Goal: Task Accomplishment & Management: Complete application form

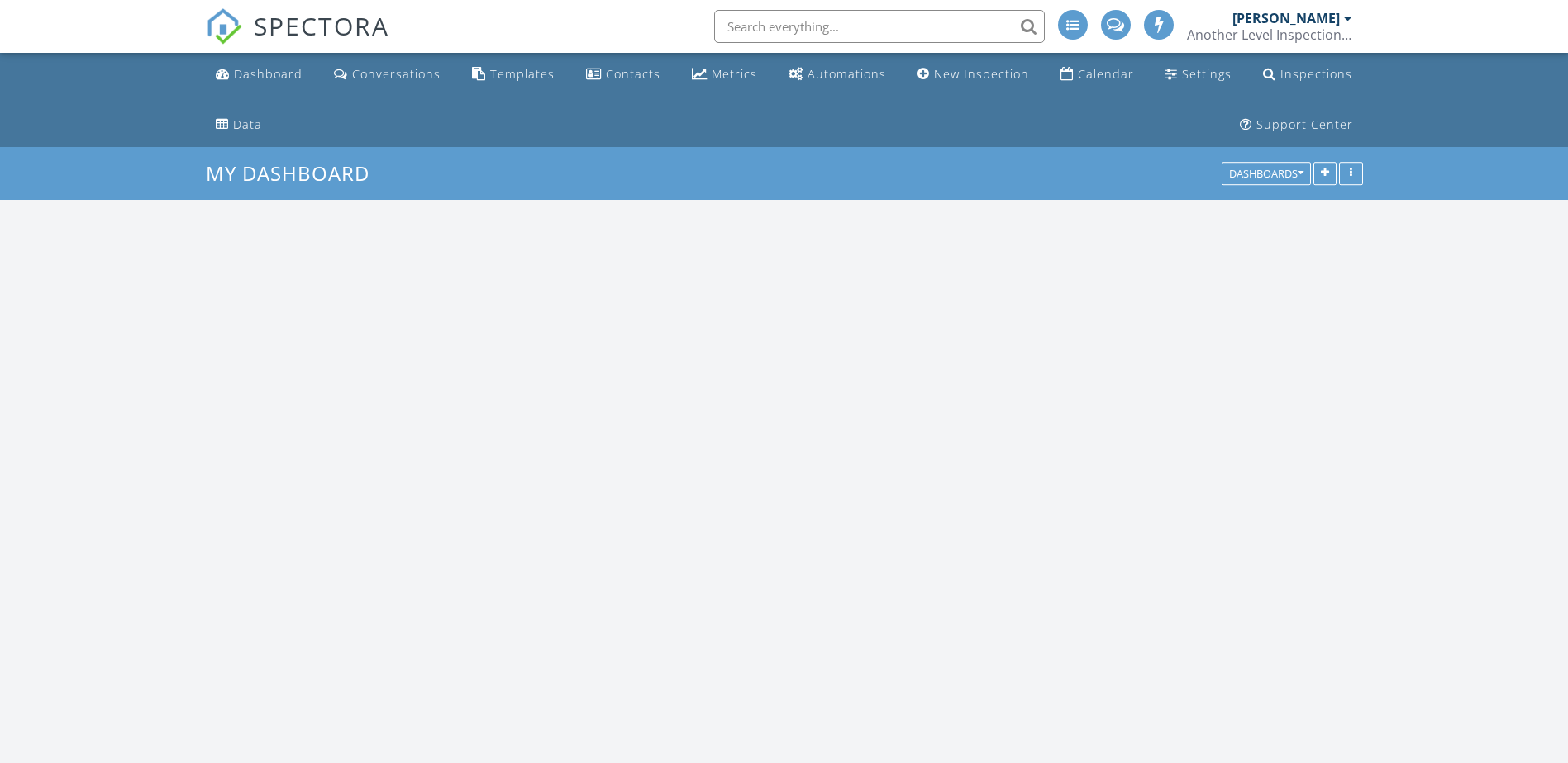
scroll to position [1694, 1594]
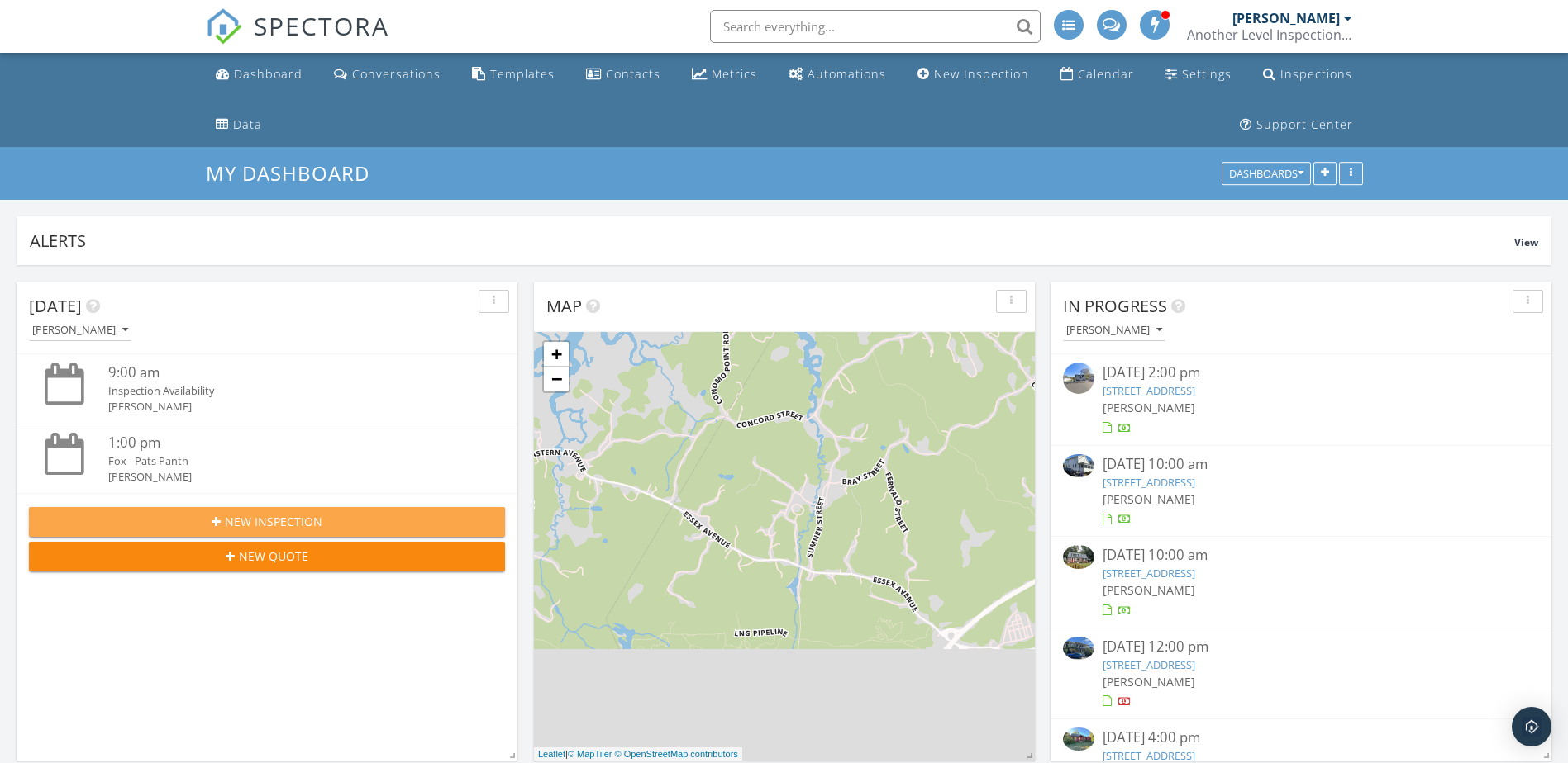
click at [293, 517] on span "New Inspection" at bounding box center [274, 521] width 98 height 17
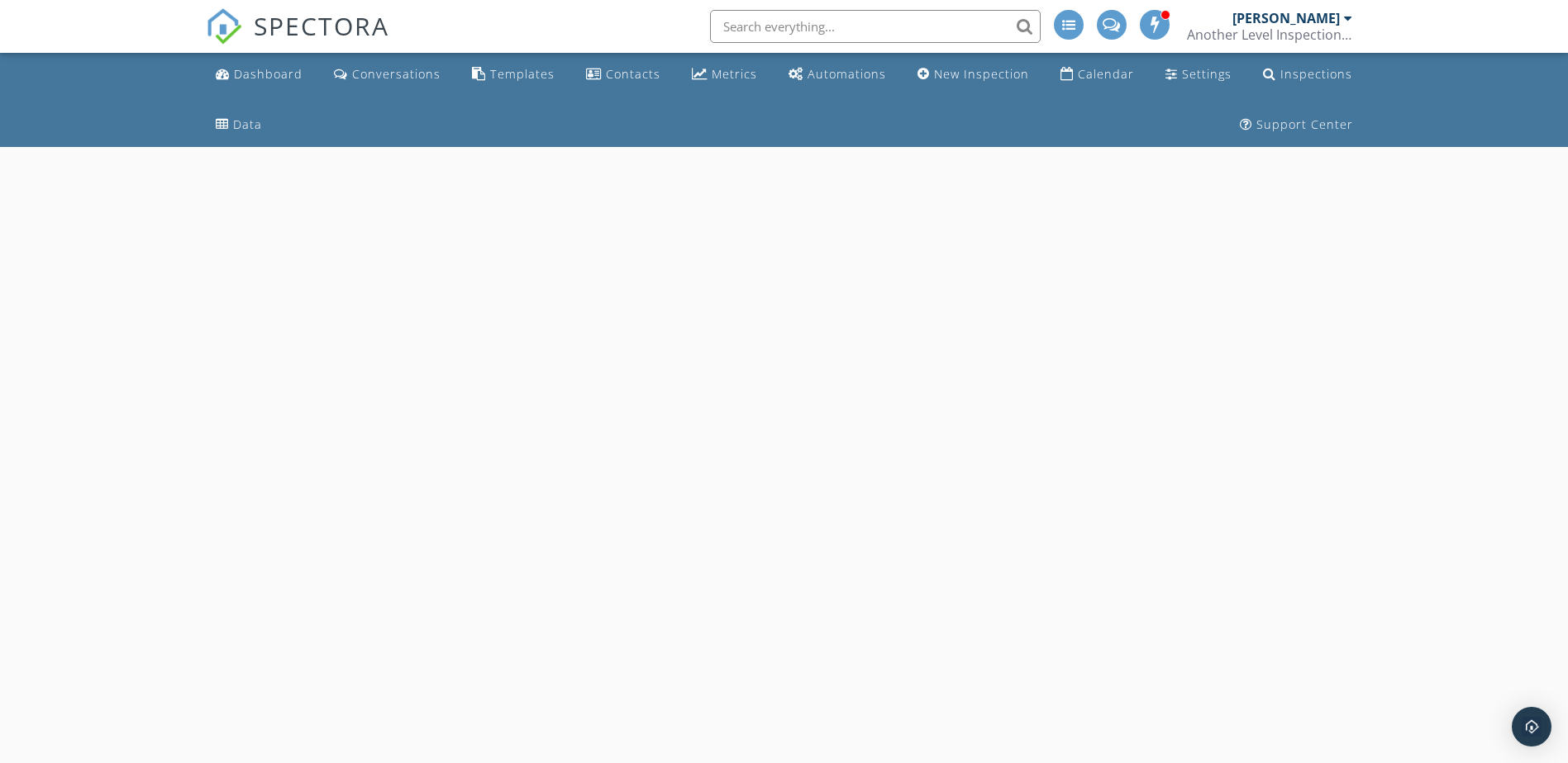
select select "8"
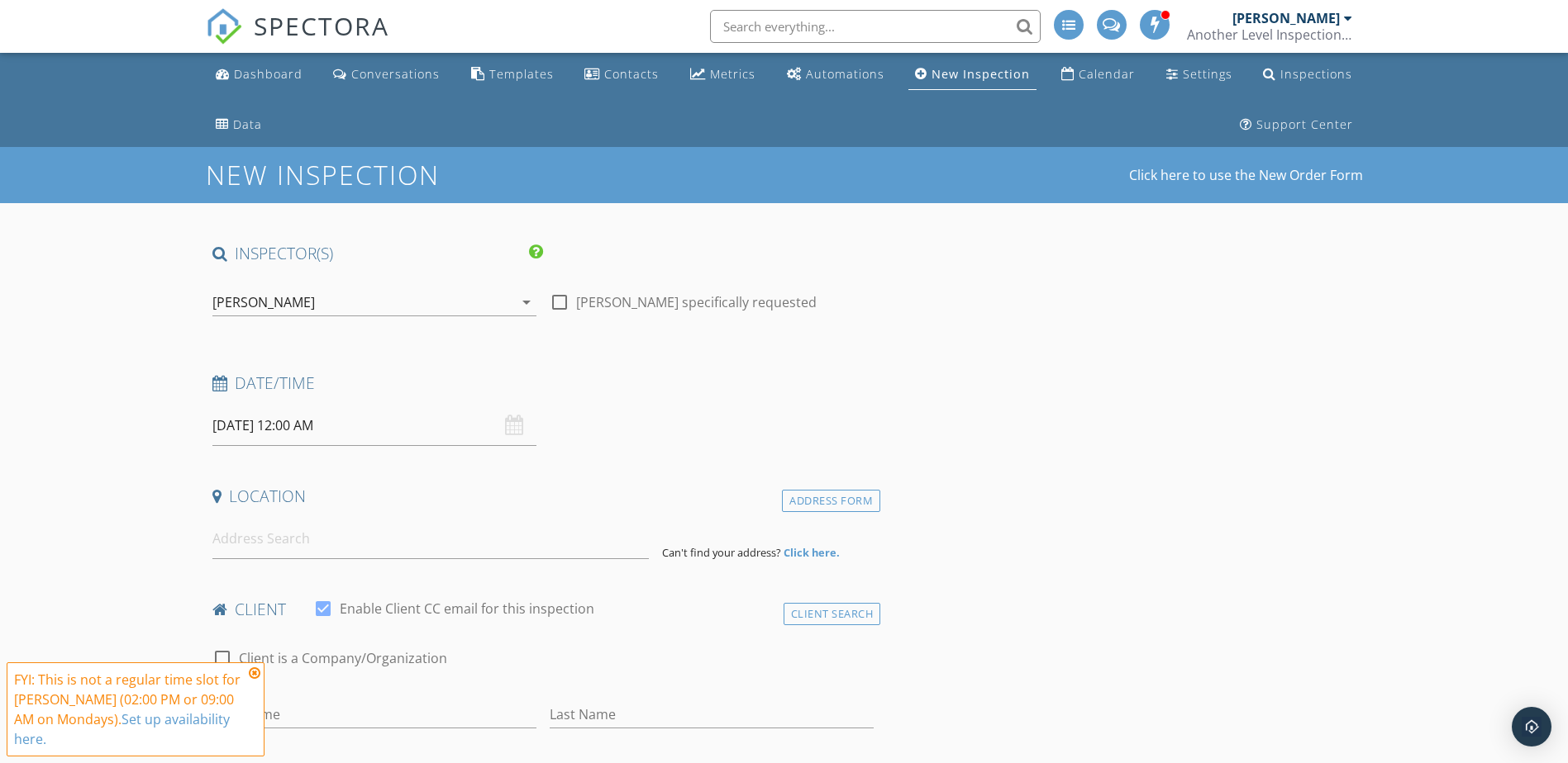
click at [370, 436] on input "09/29/2025 12:00 AM" at bounding box center [374, 425] width 324 height 40
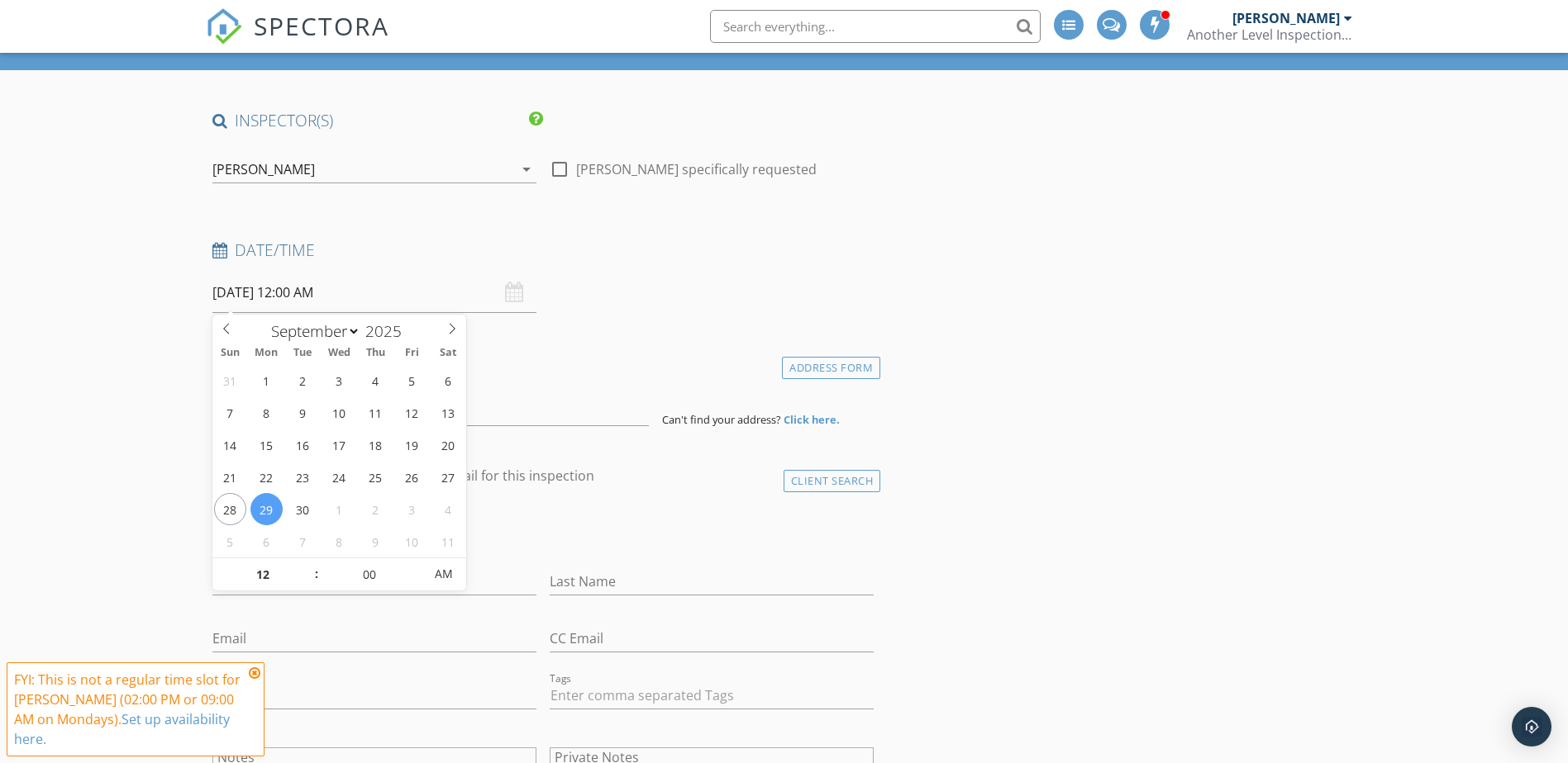
scroll to position [166, 0]
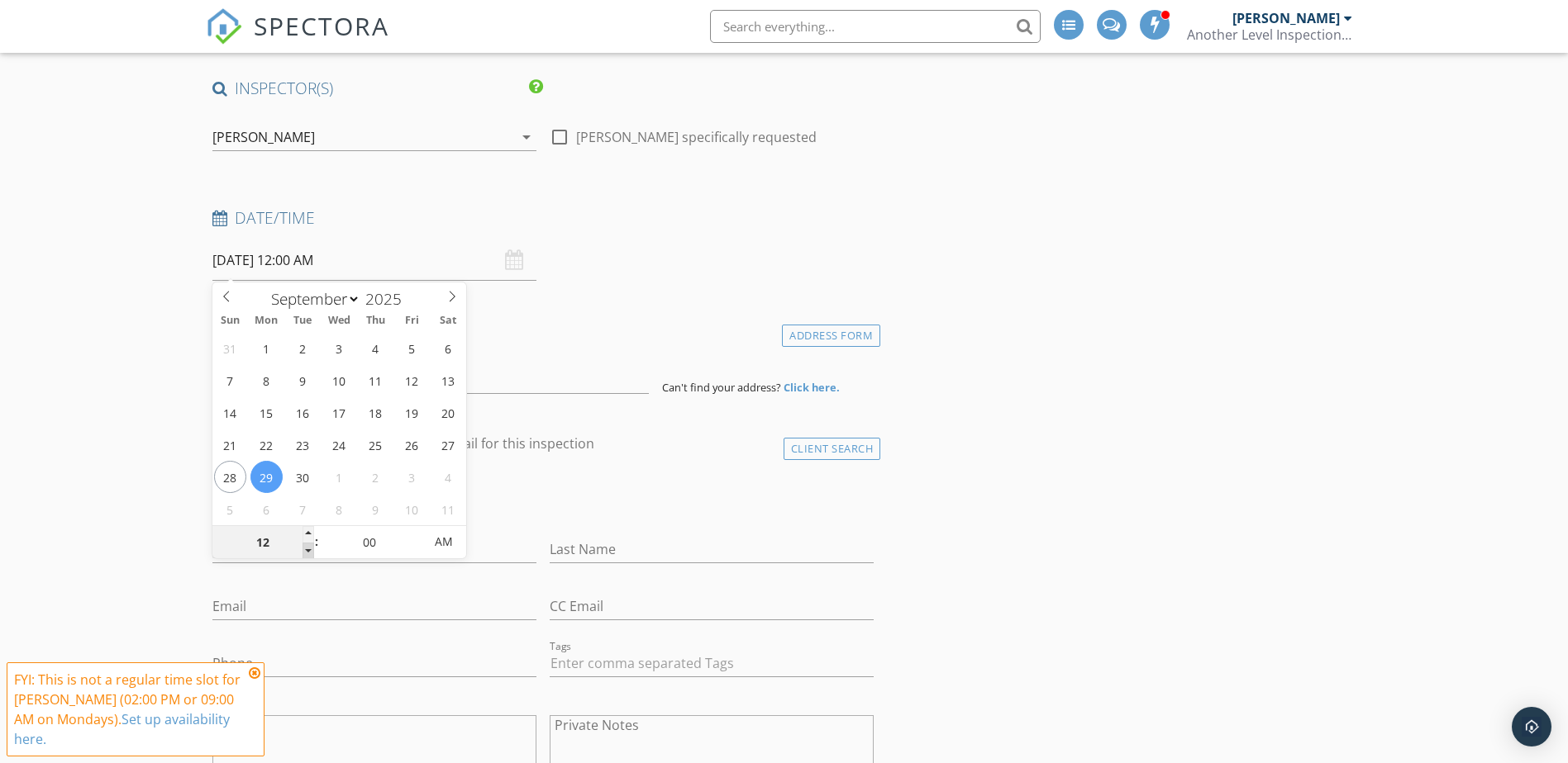
type input "11"
click at [306, 551] on span at bounding box center [308, 551] width 12 height 16
type input "[DATE] 11:00 AM"
click at [433, 541] on span "PM" at bounding box center [444, 542] width 46 height 33
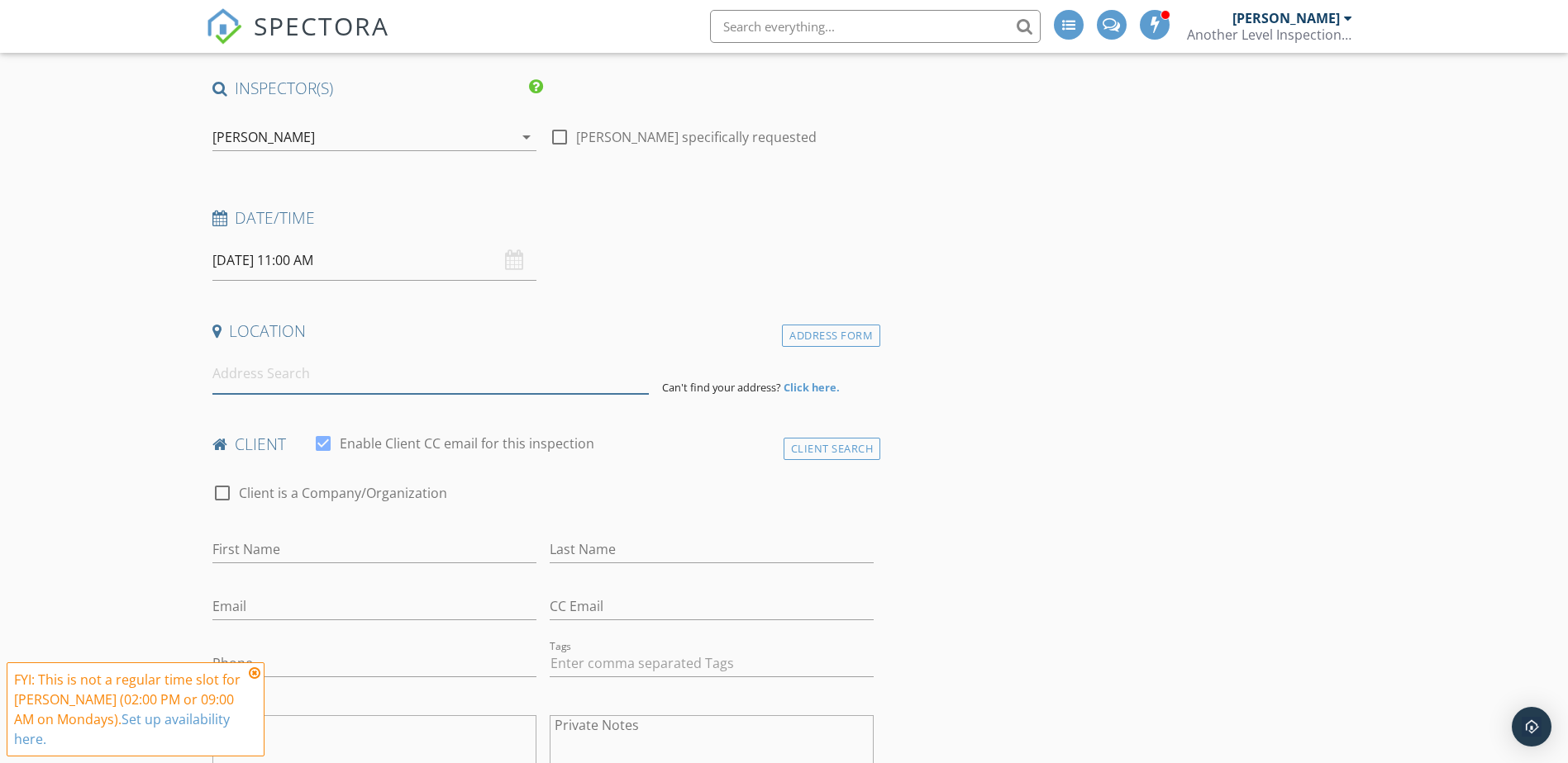
click at [451, 391] on input at bounding box center [430, 373] width 437 height 40
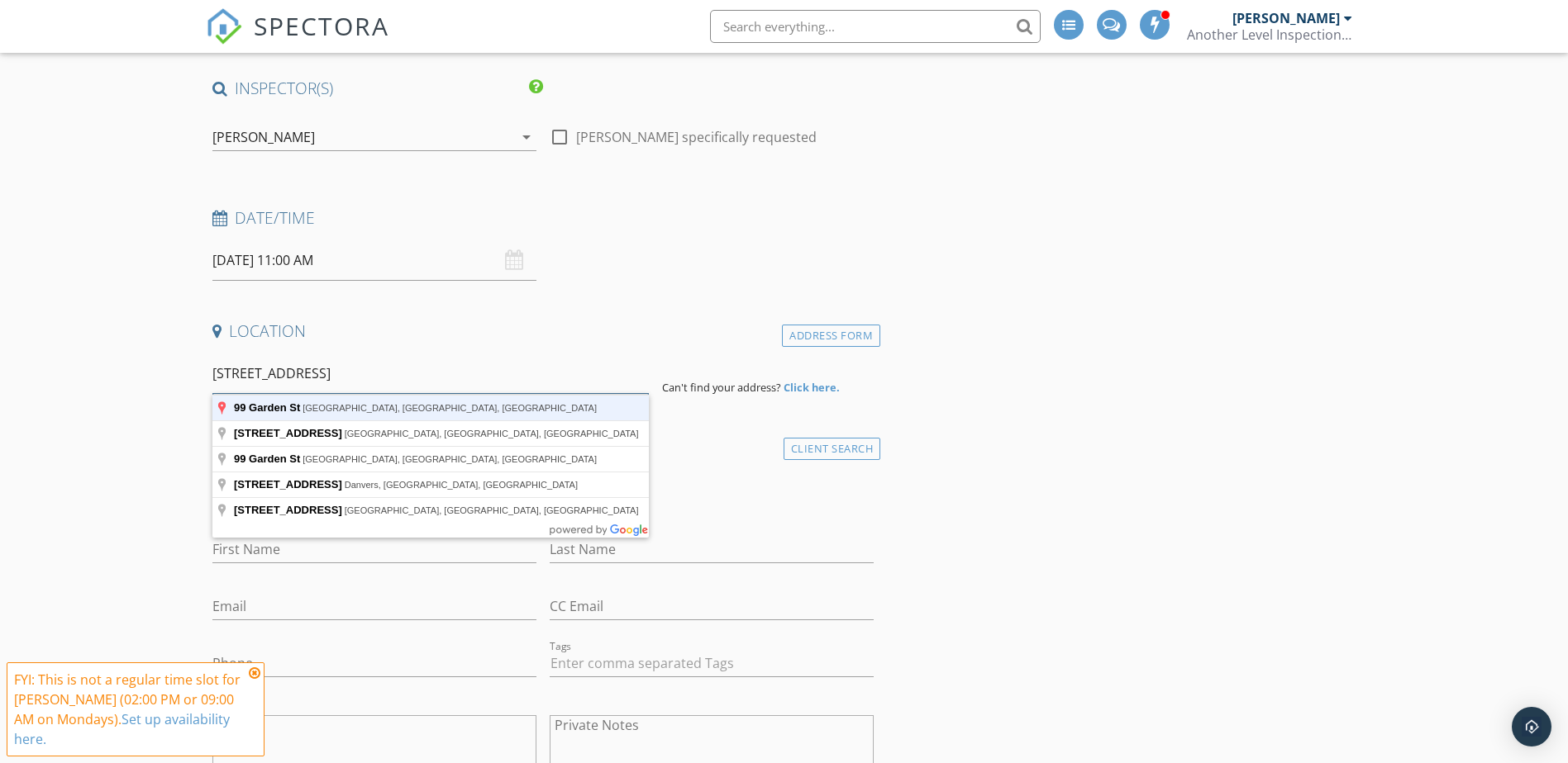
type input "99 Garden St, Cambridge, MA, USA"
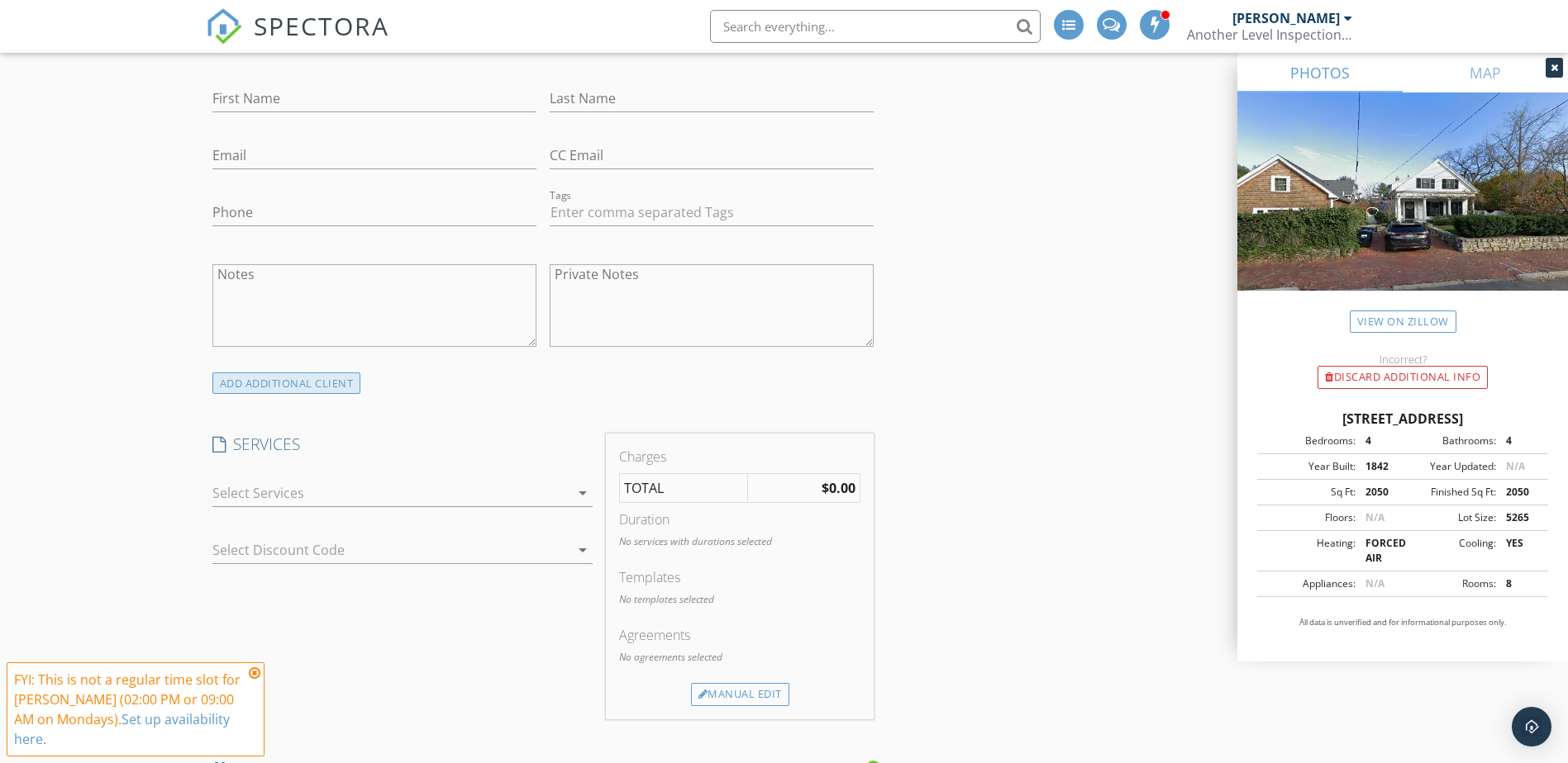
scroll to position [992, 0]
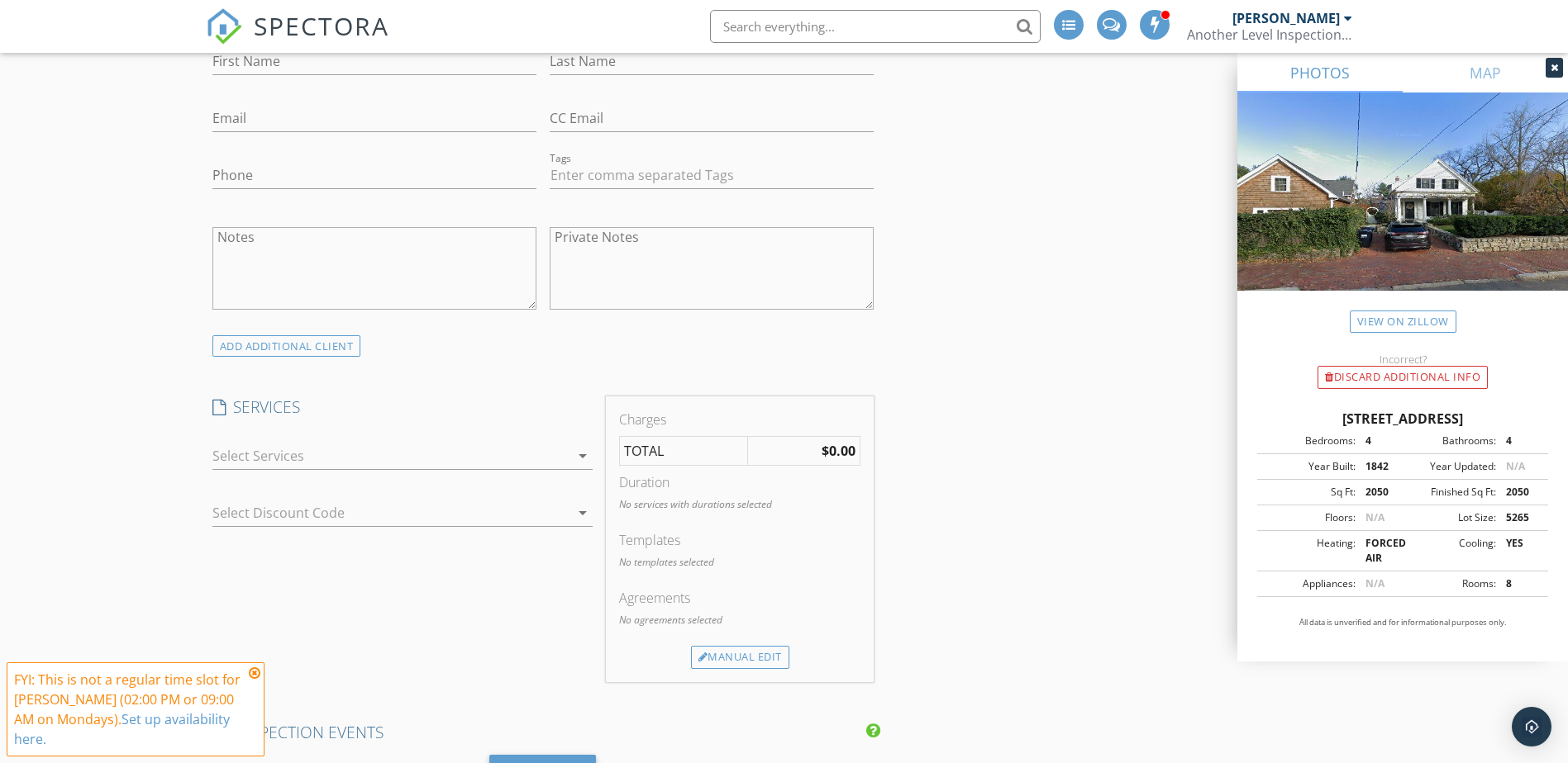
click at [252, 457] on div at bounding box center [391, 456] width 357 height 27
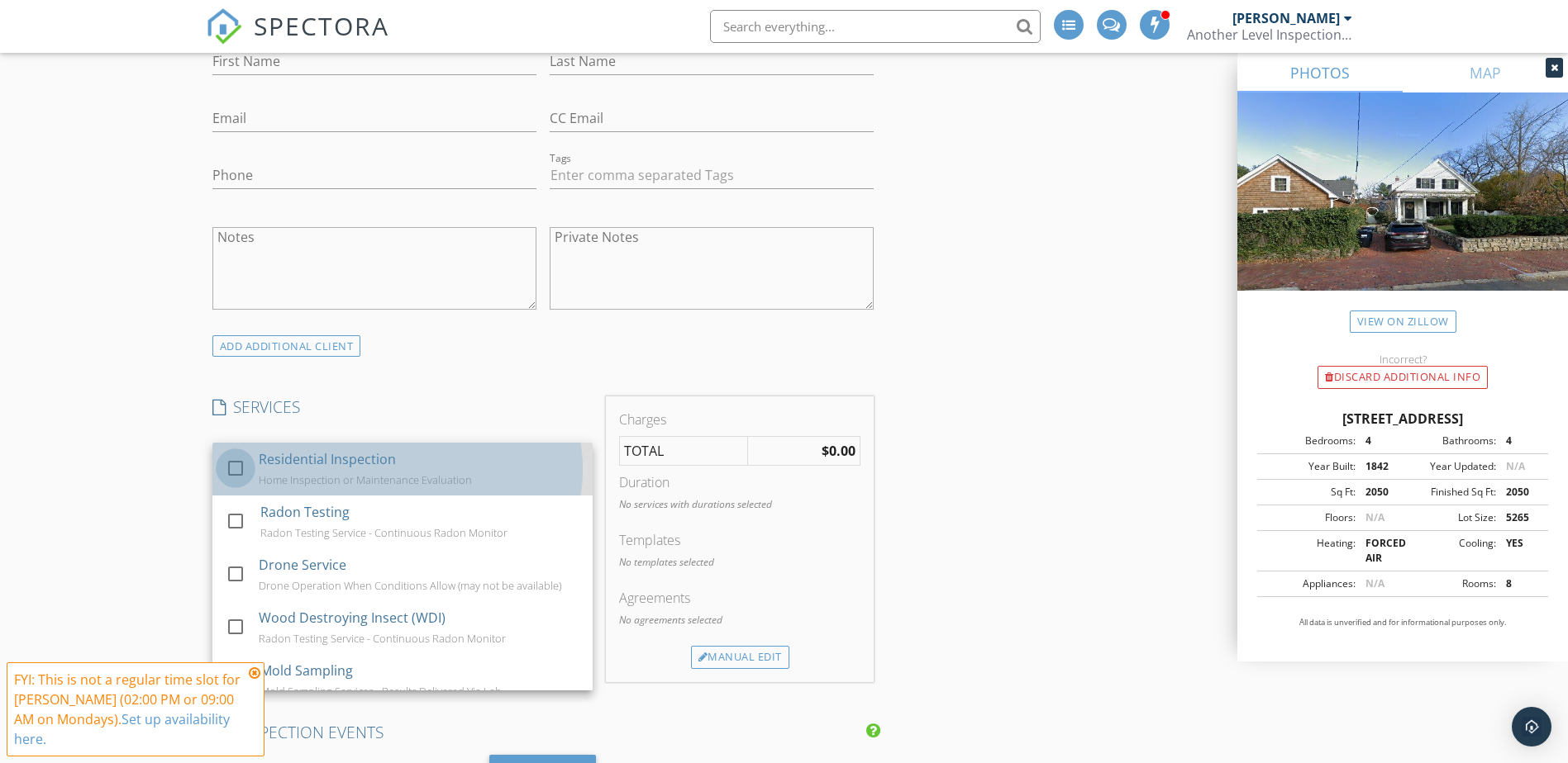
click at [231, 460] on div at bounding box center [235, 468] width 28 height 28
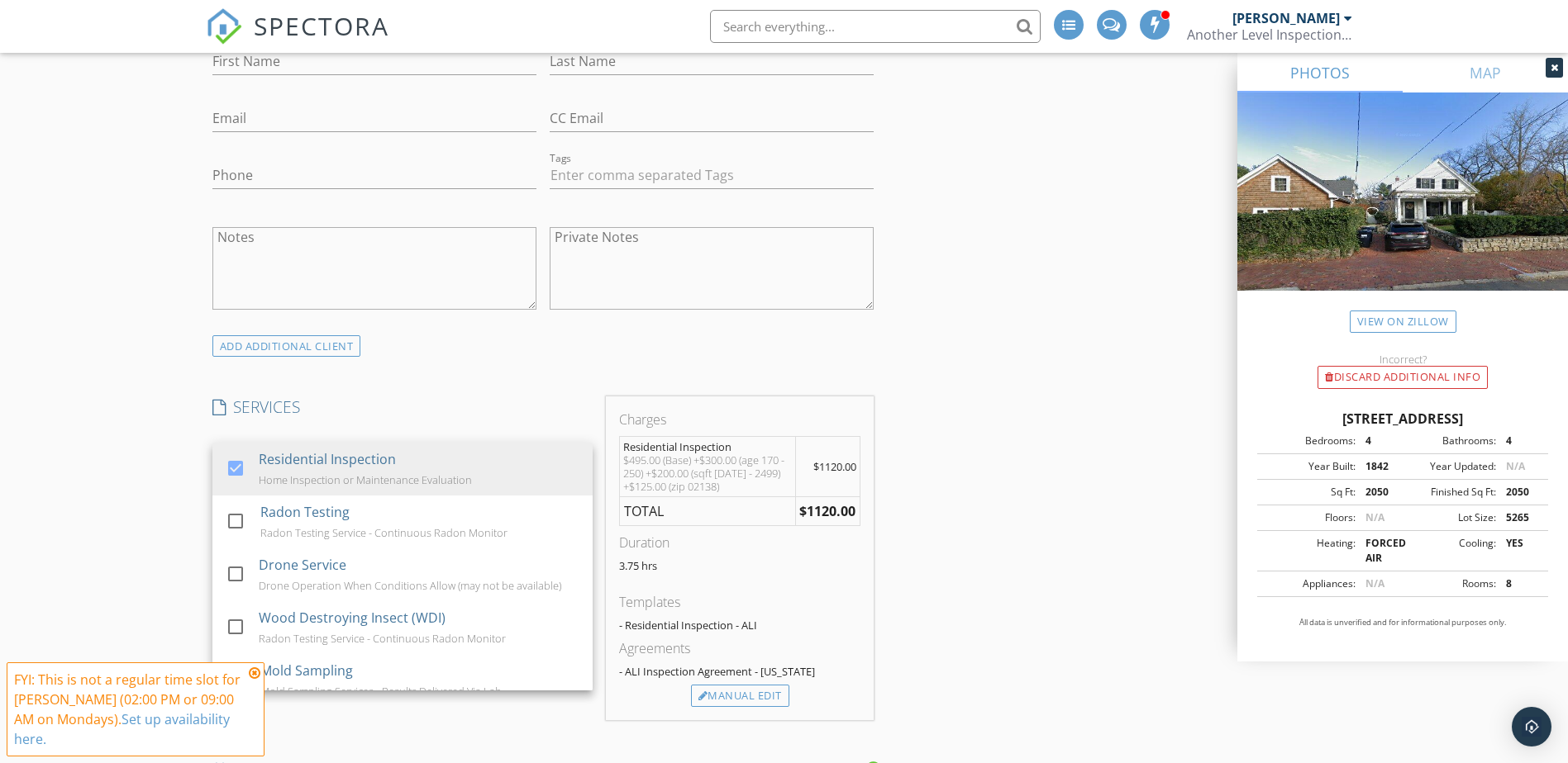
click at [624, 334] on div at bounding box center [711, 329] width 324 height 10
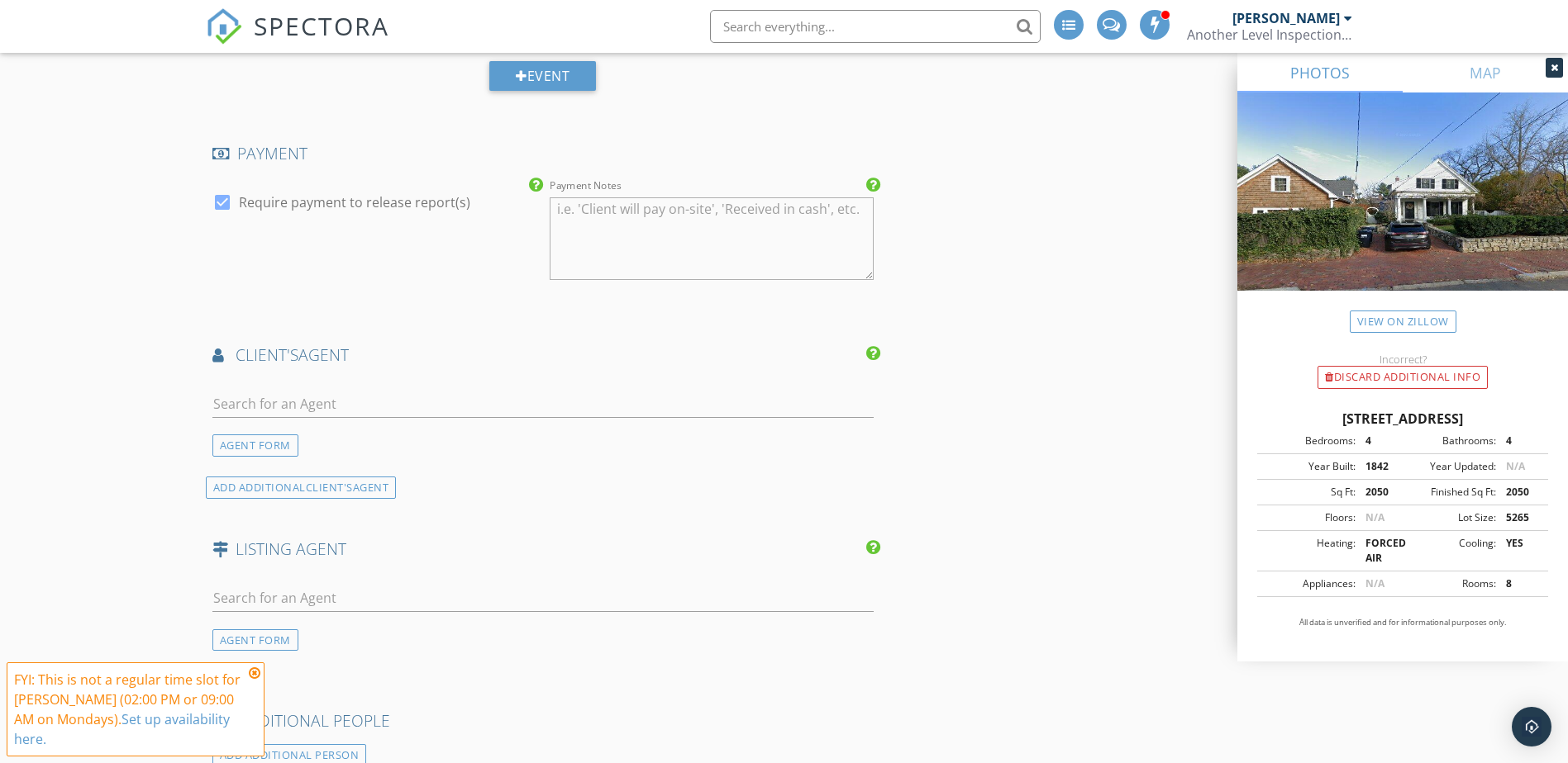
scroll to position [1735, 0]
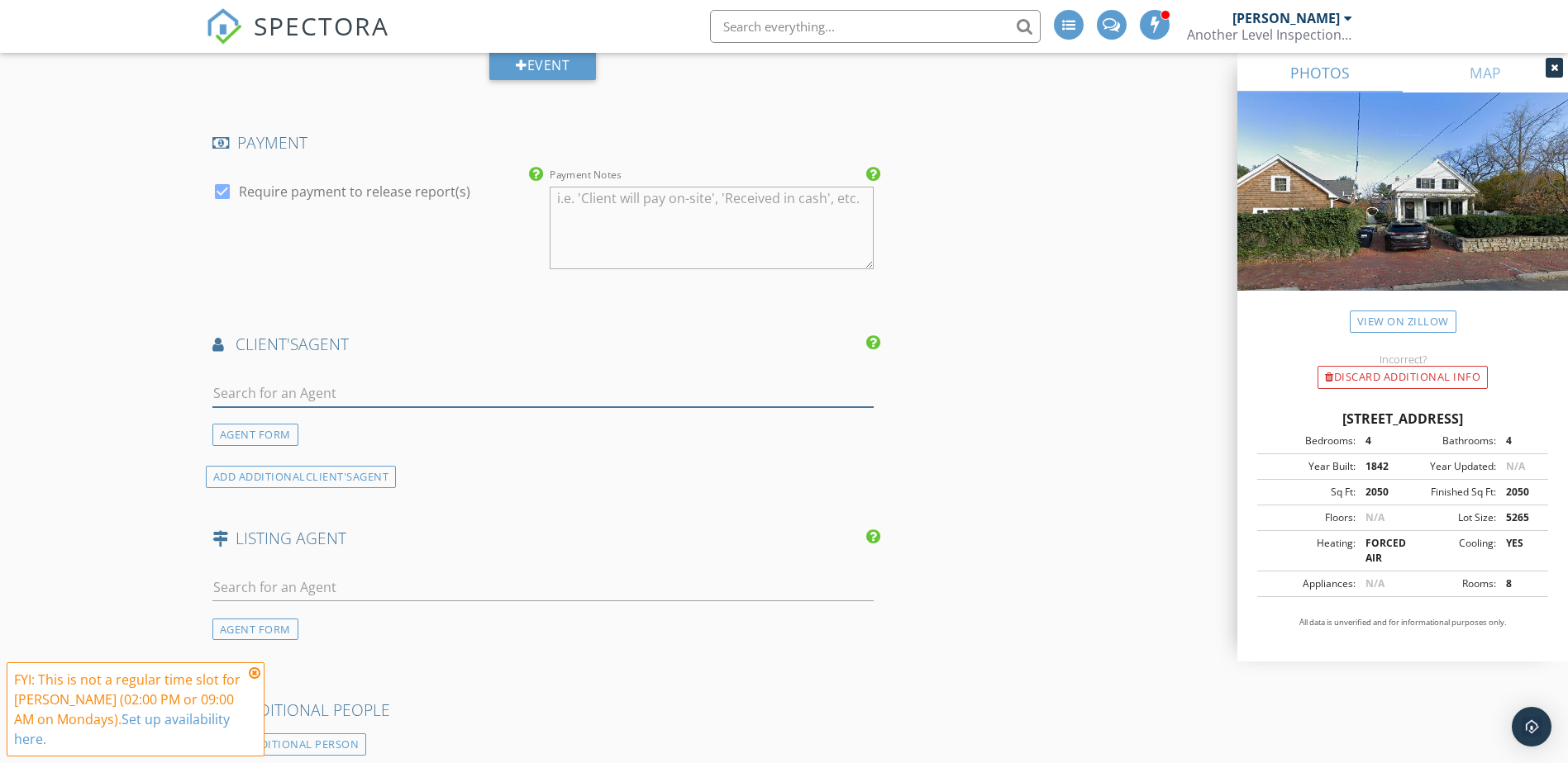
click at [336, 396] on input "text" at bounding box center [543, 393] width 662 height 27
type input "peter"
click at [344, 446] on li "[PERSON_NAME]" at bounding box center [543, 430] width 660 height 47
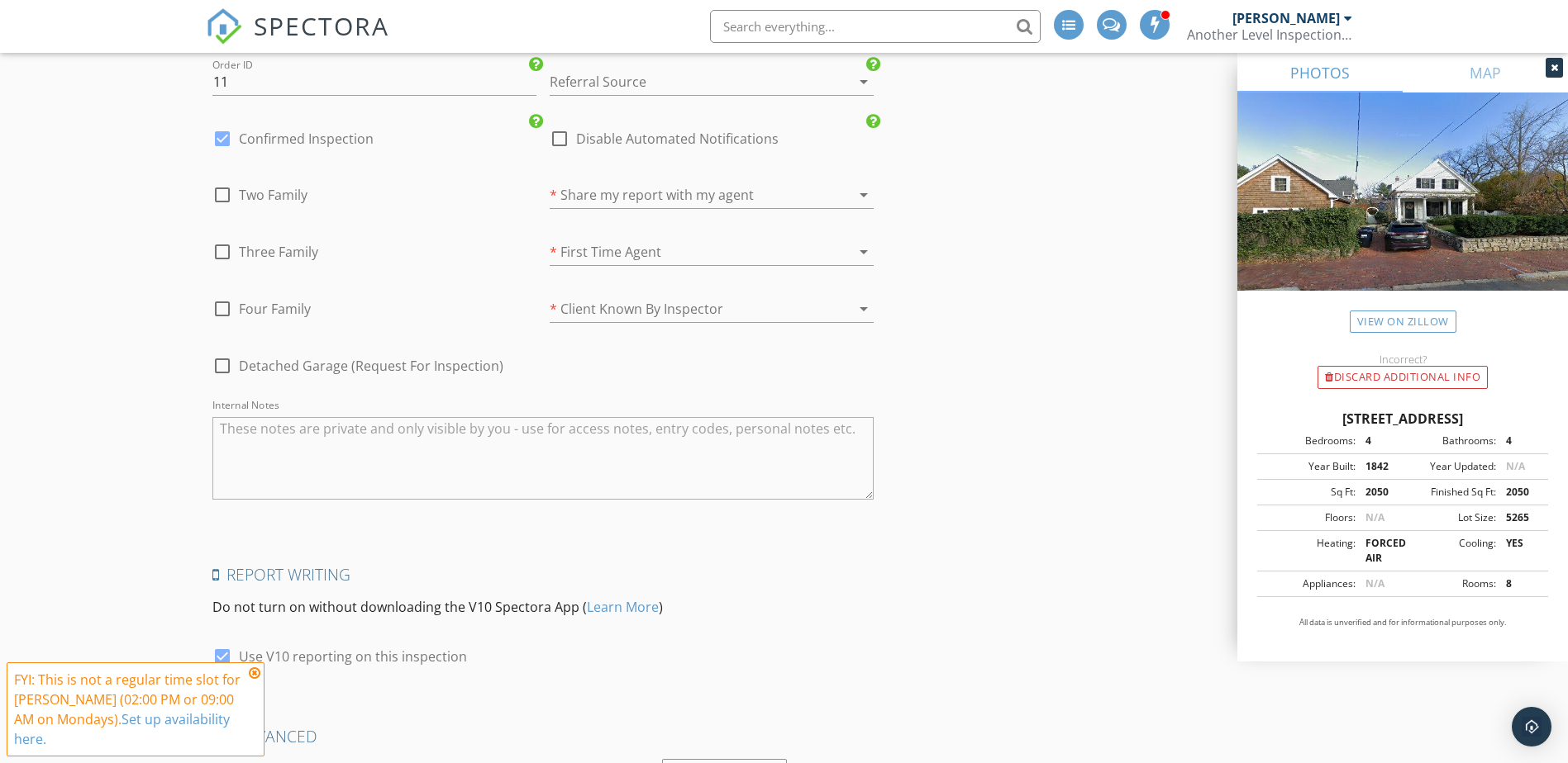
scroll to position [2812, 0]
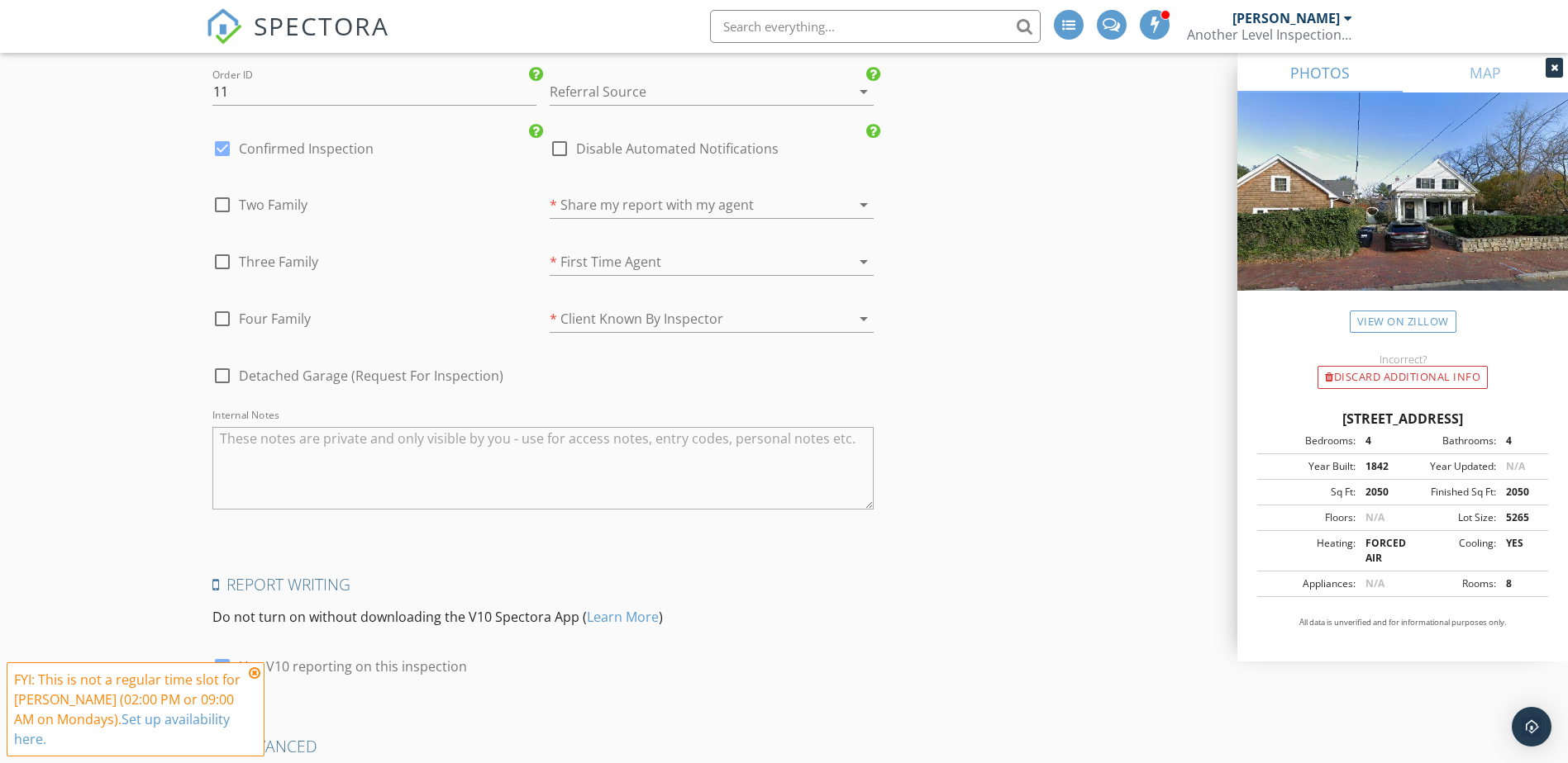
click at [224, 149] on div at bounding box center [222, 148] width 28 height 28
checkbox input "false"
checkbox input "true"
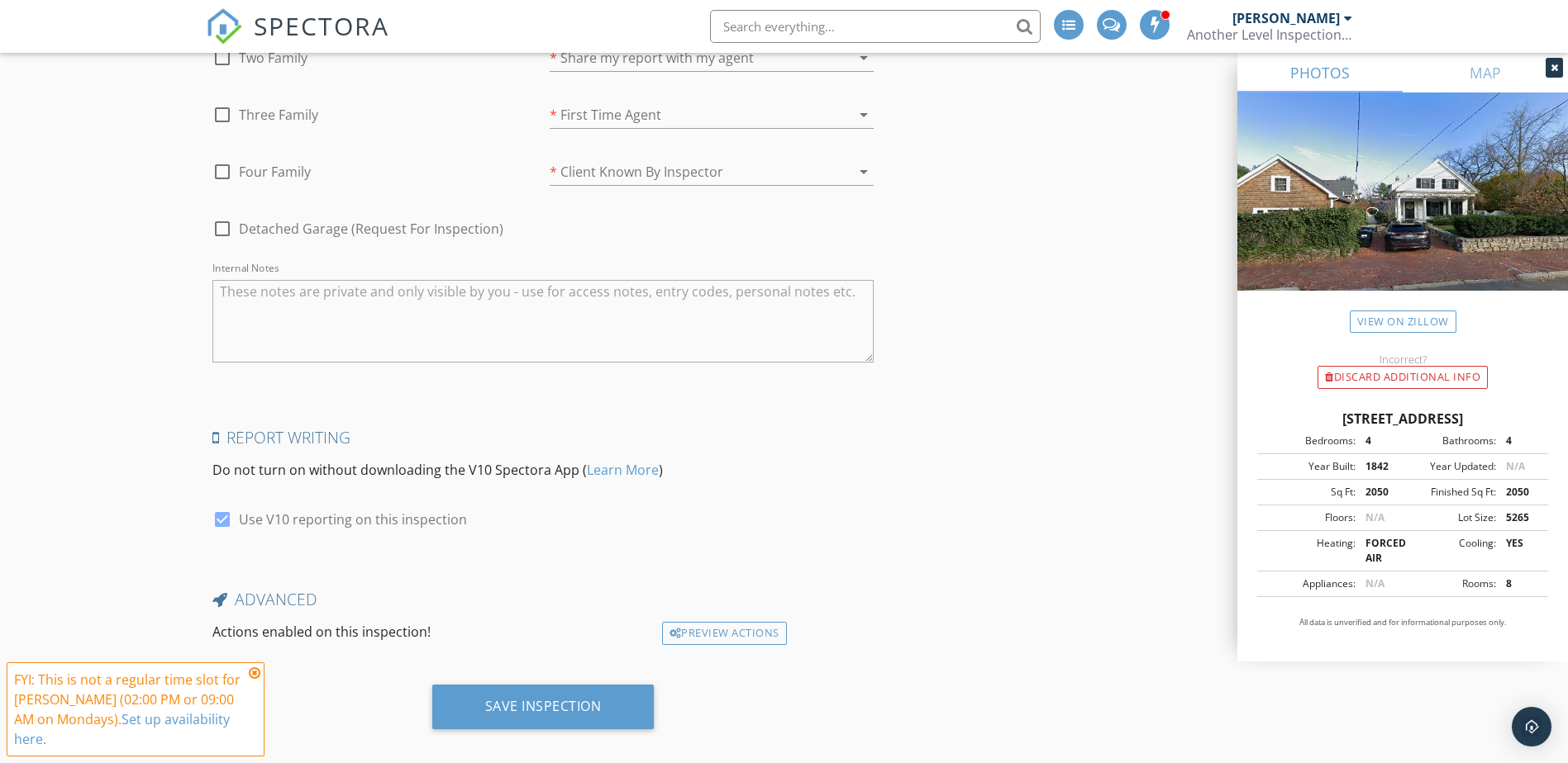
scroll to position [2977, 0]
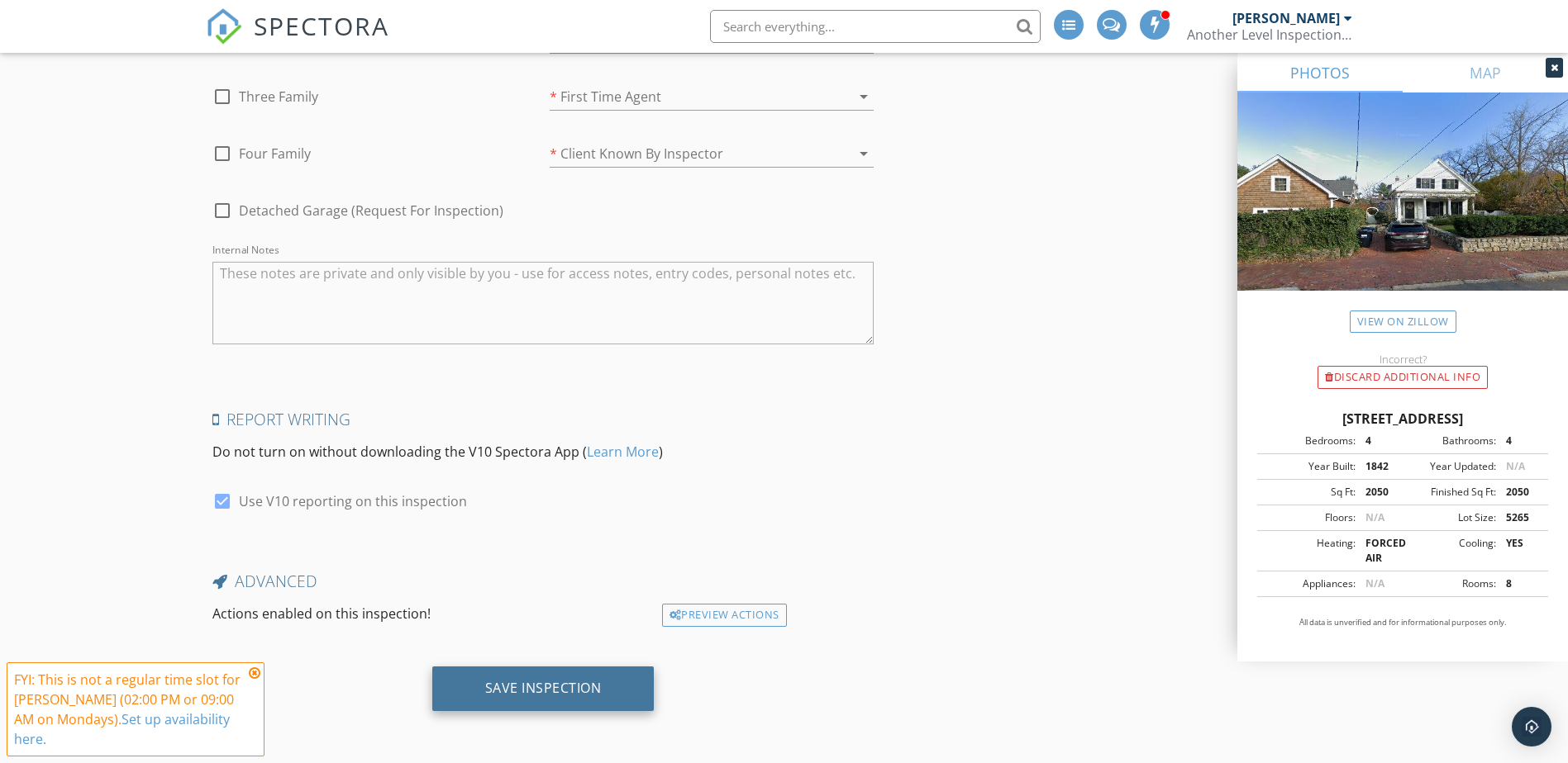
click at [576, 684] on div "Save Inspection" at bounding box center [543, 688] width 116 height 16
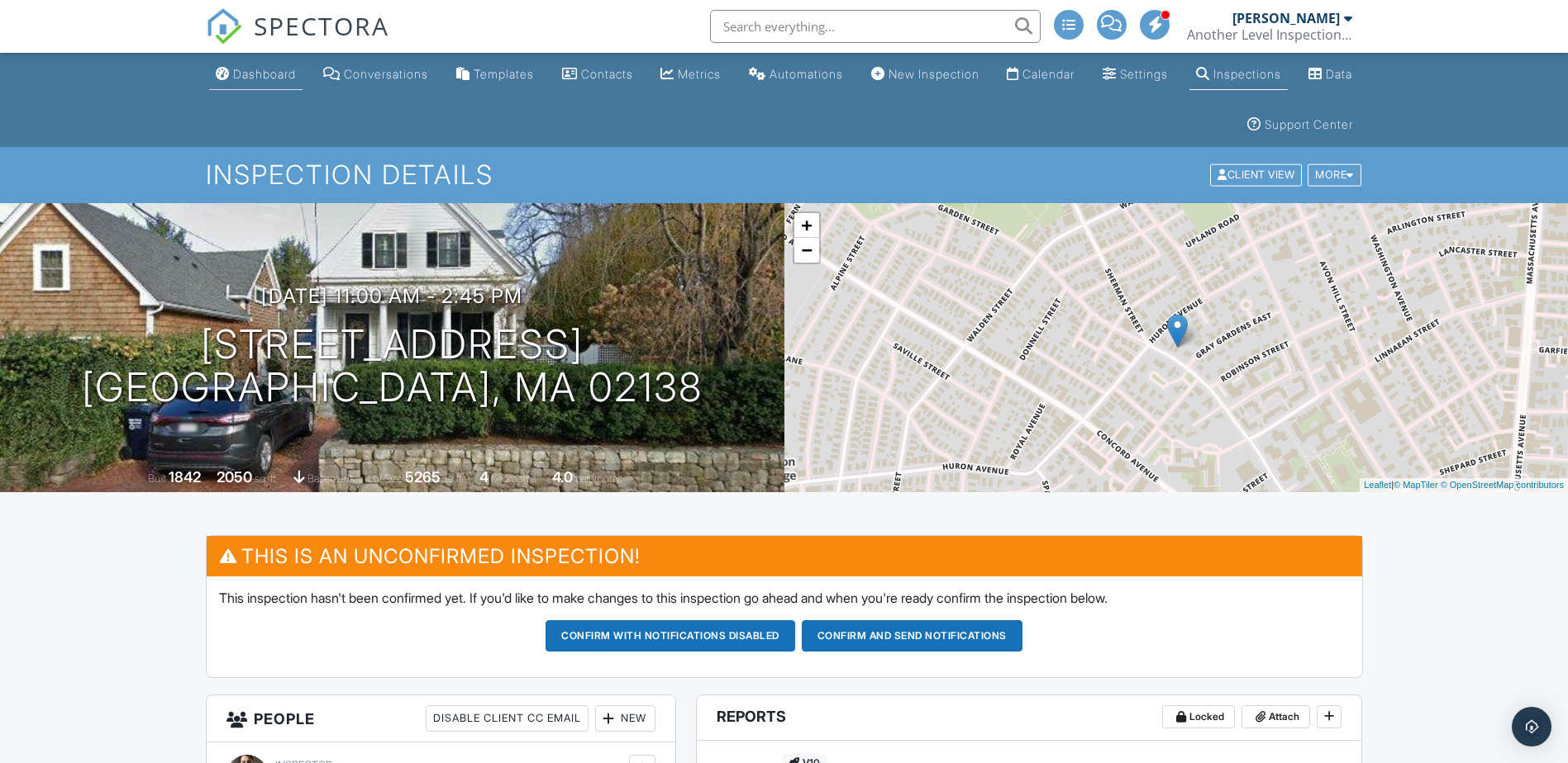
click at [254, 78] on div "Dashboard" at bounding box center [265, 73] width 63 height 14
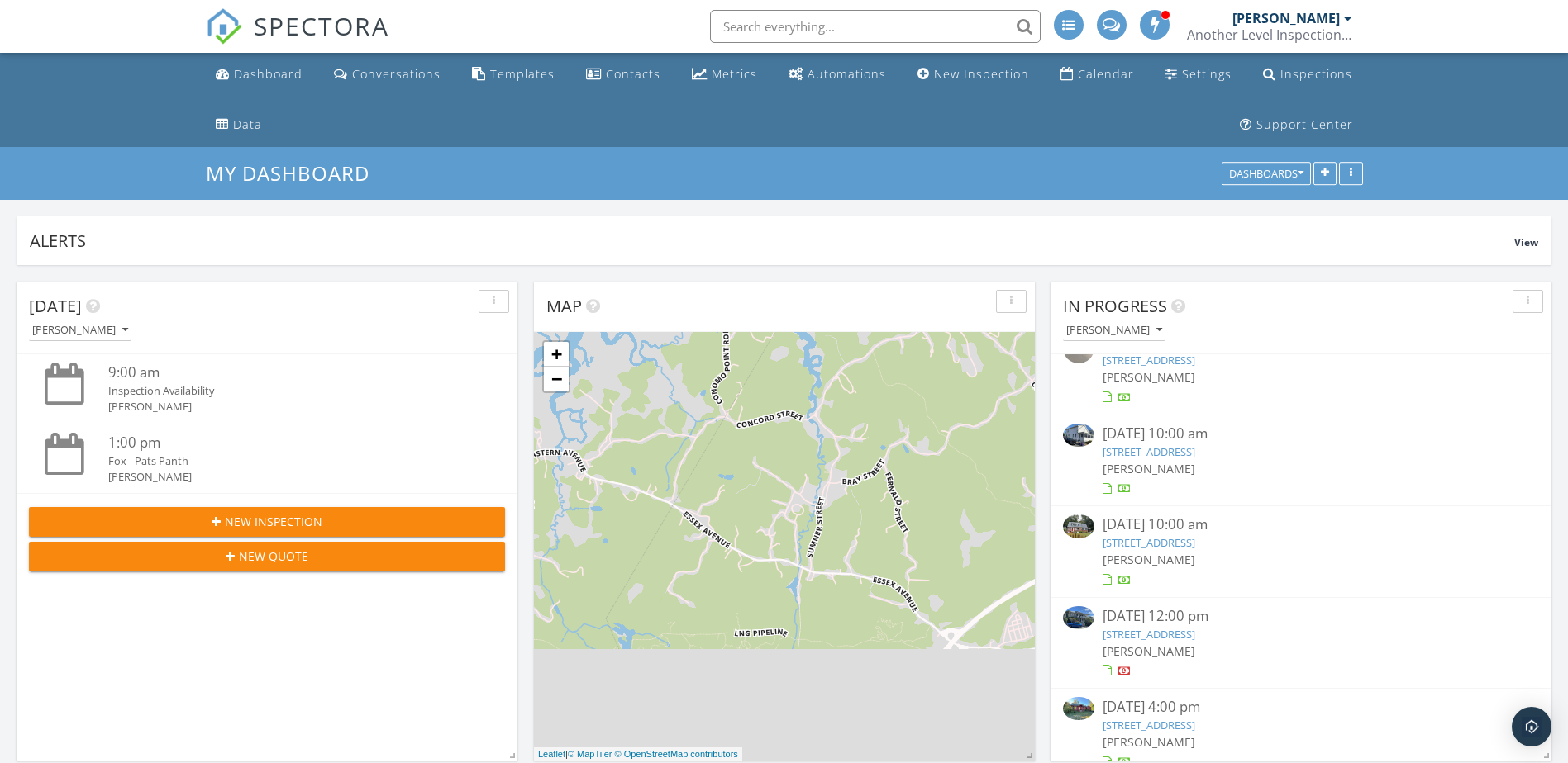
scroll to position [48, 0]
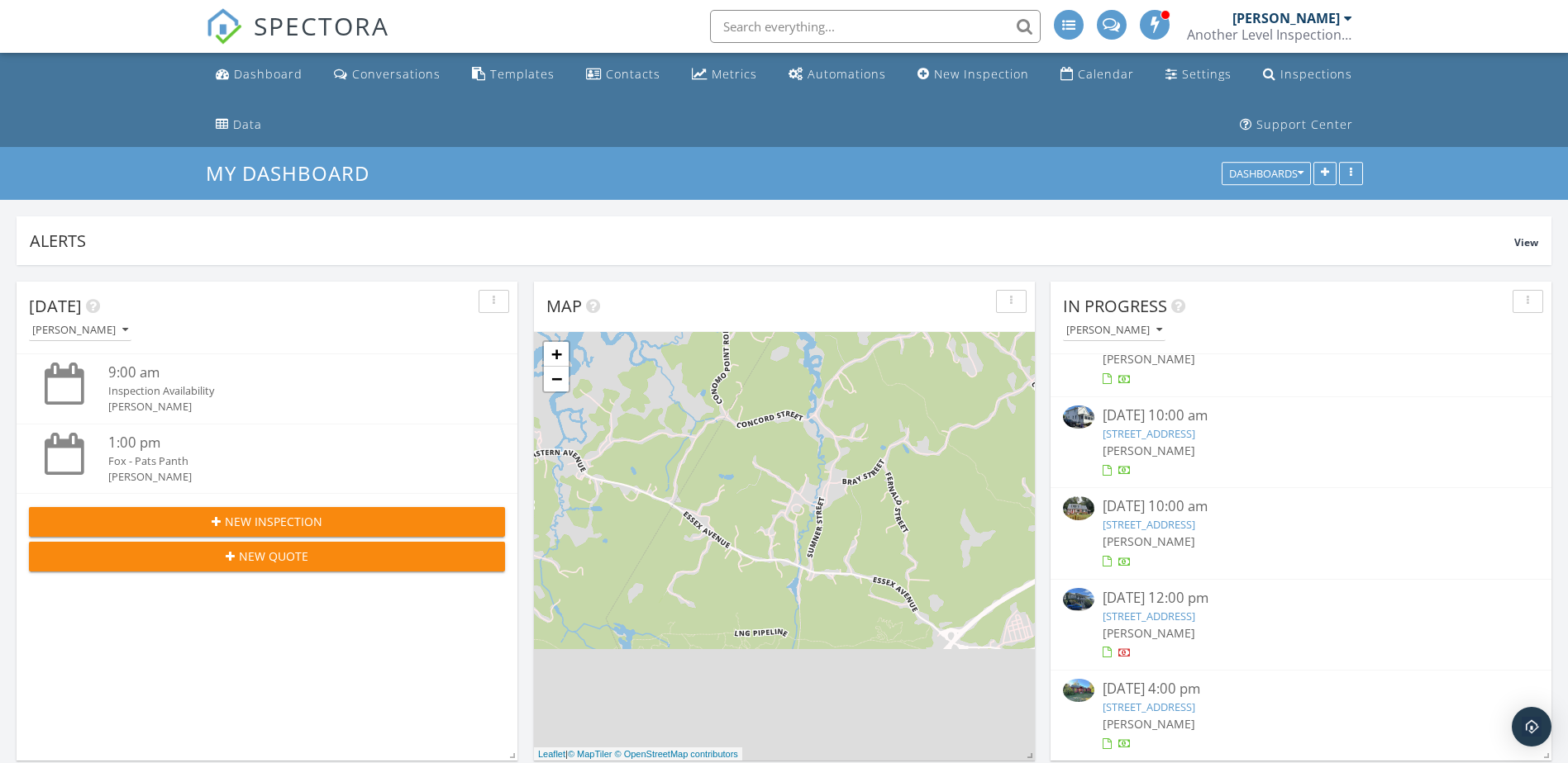
click at [1178, 521] on link "70R Dodge St, Beverly, MA 01915" at bounding box center [1149, 524] width 92 height 15
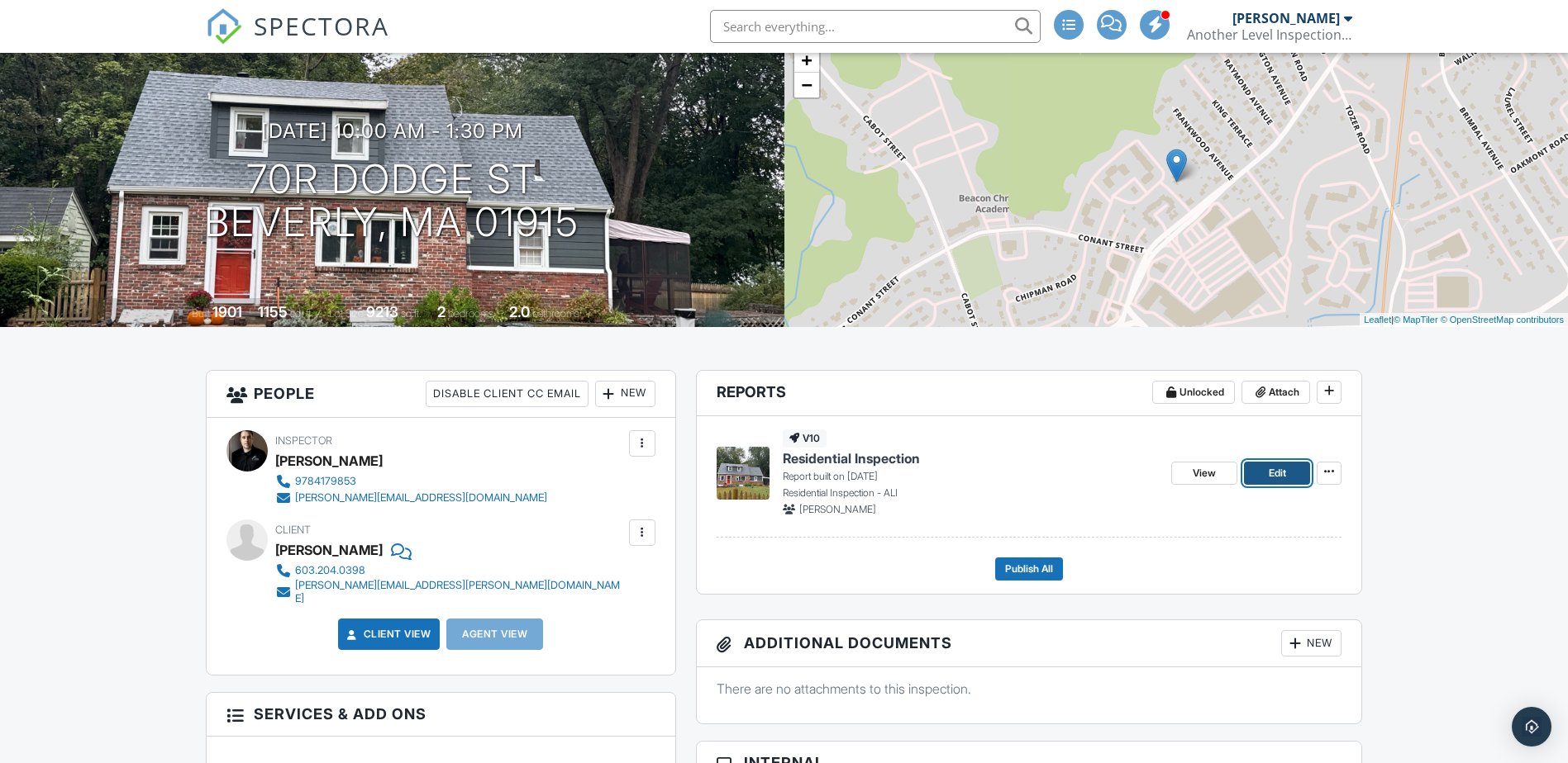
click at [1288, 472] on link "Edit" at bounding box center [1277, 473] width 66 height 23
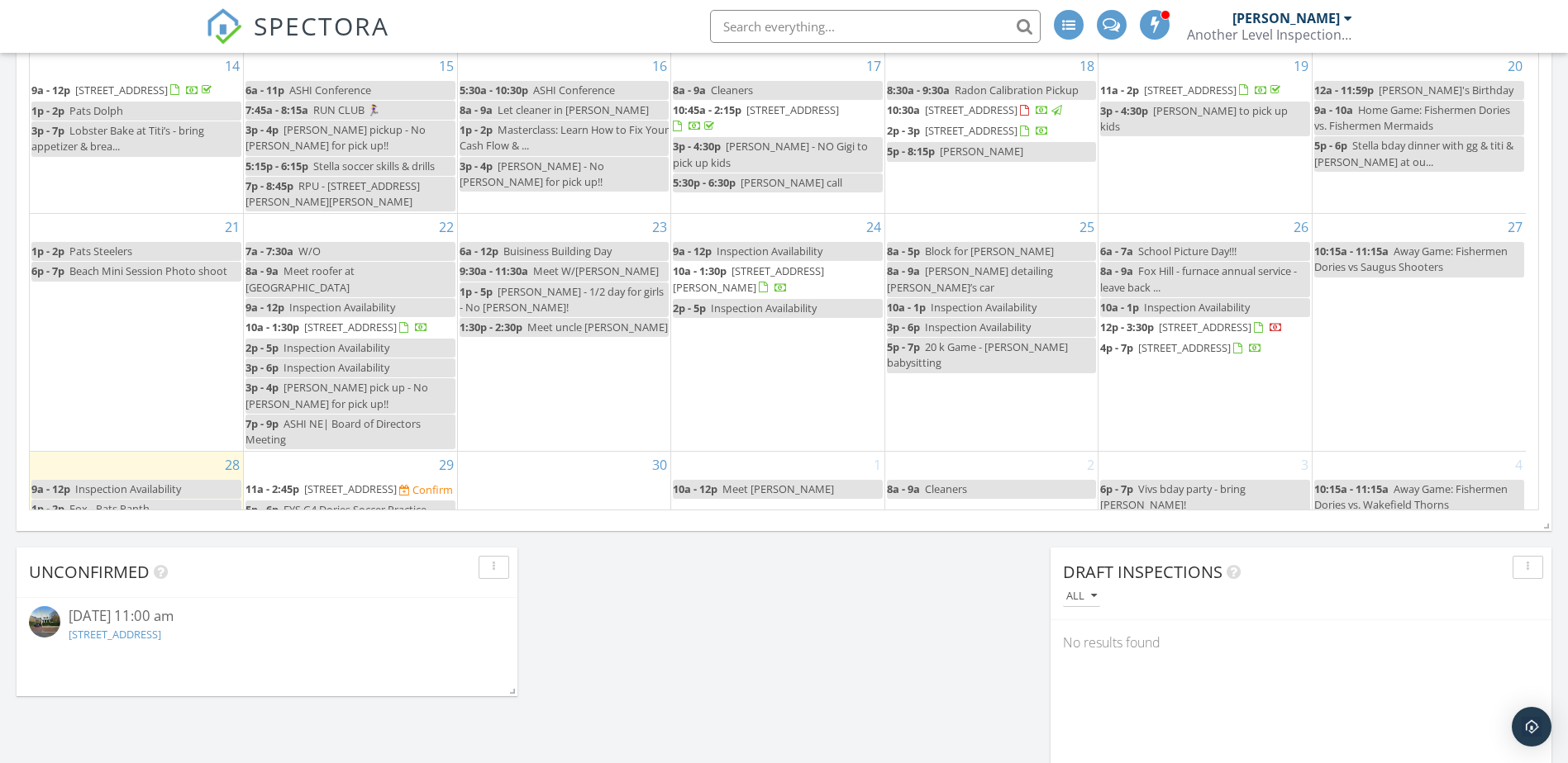
scroll to position [90, 0]
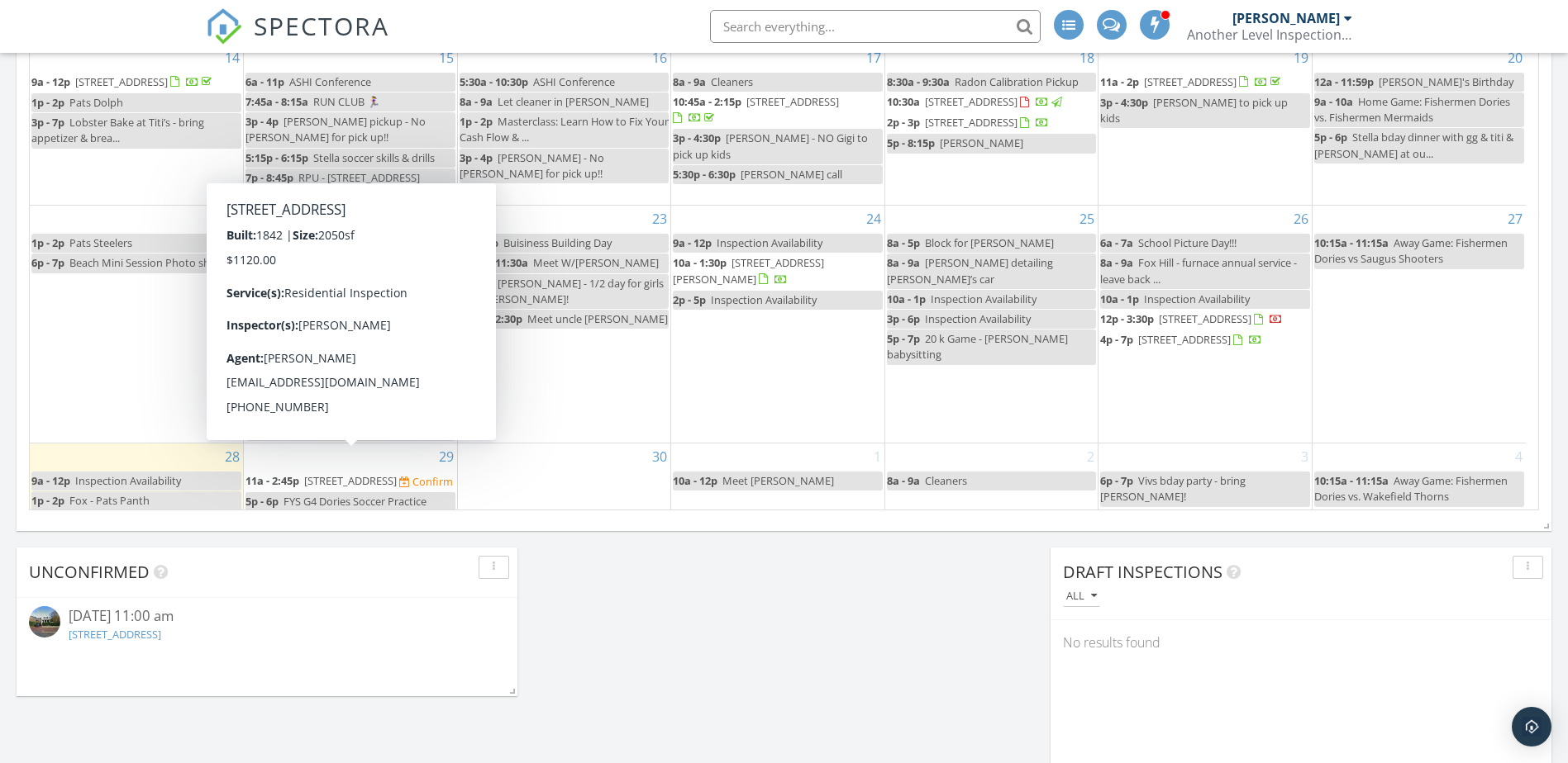
click at [379, 473] on span "[STREET_ADDRESS]" at bounding box center [350, 480] width 92 height 15
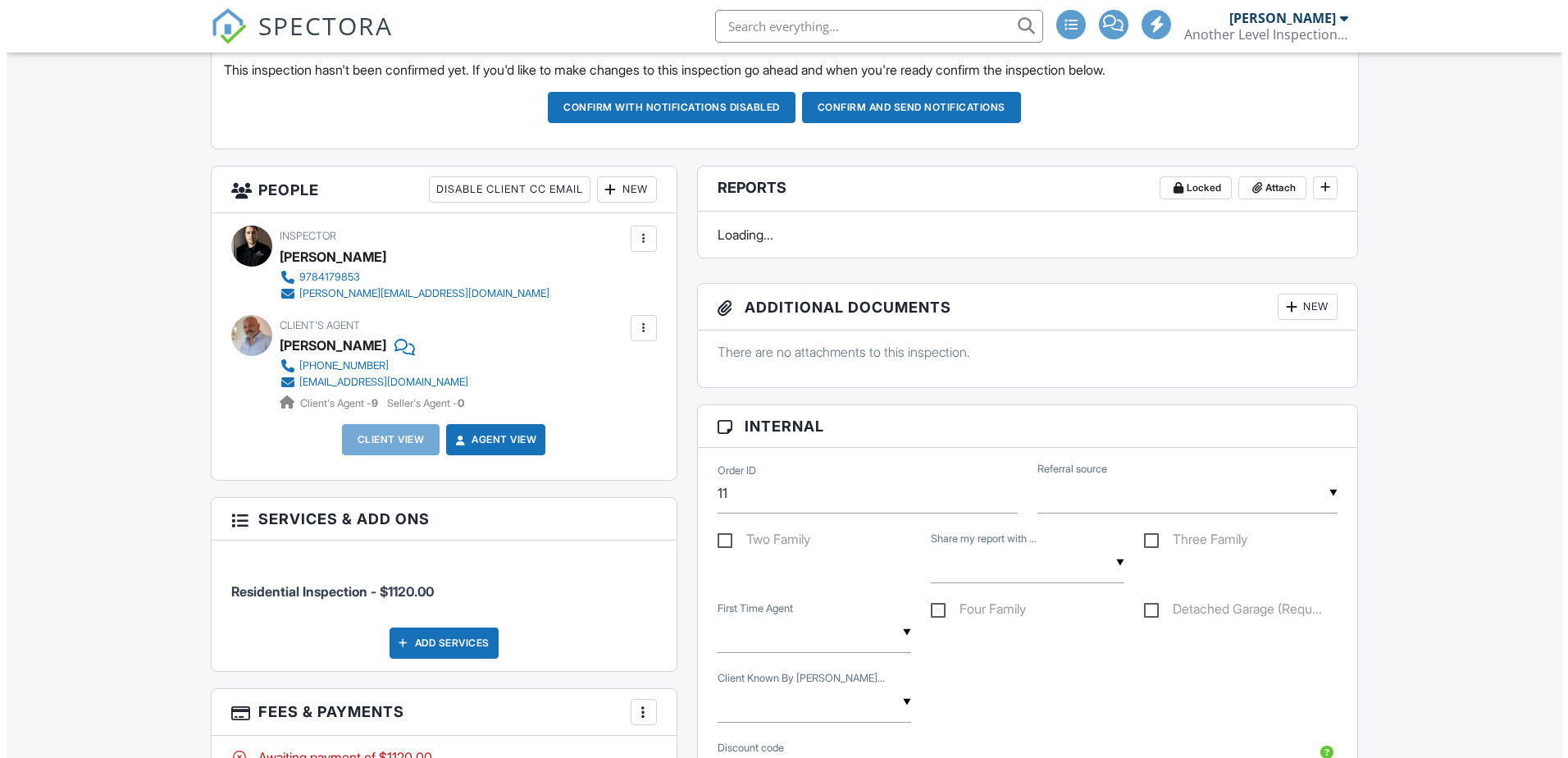
scroll to position [493, 0]
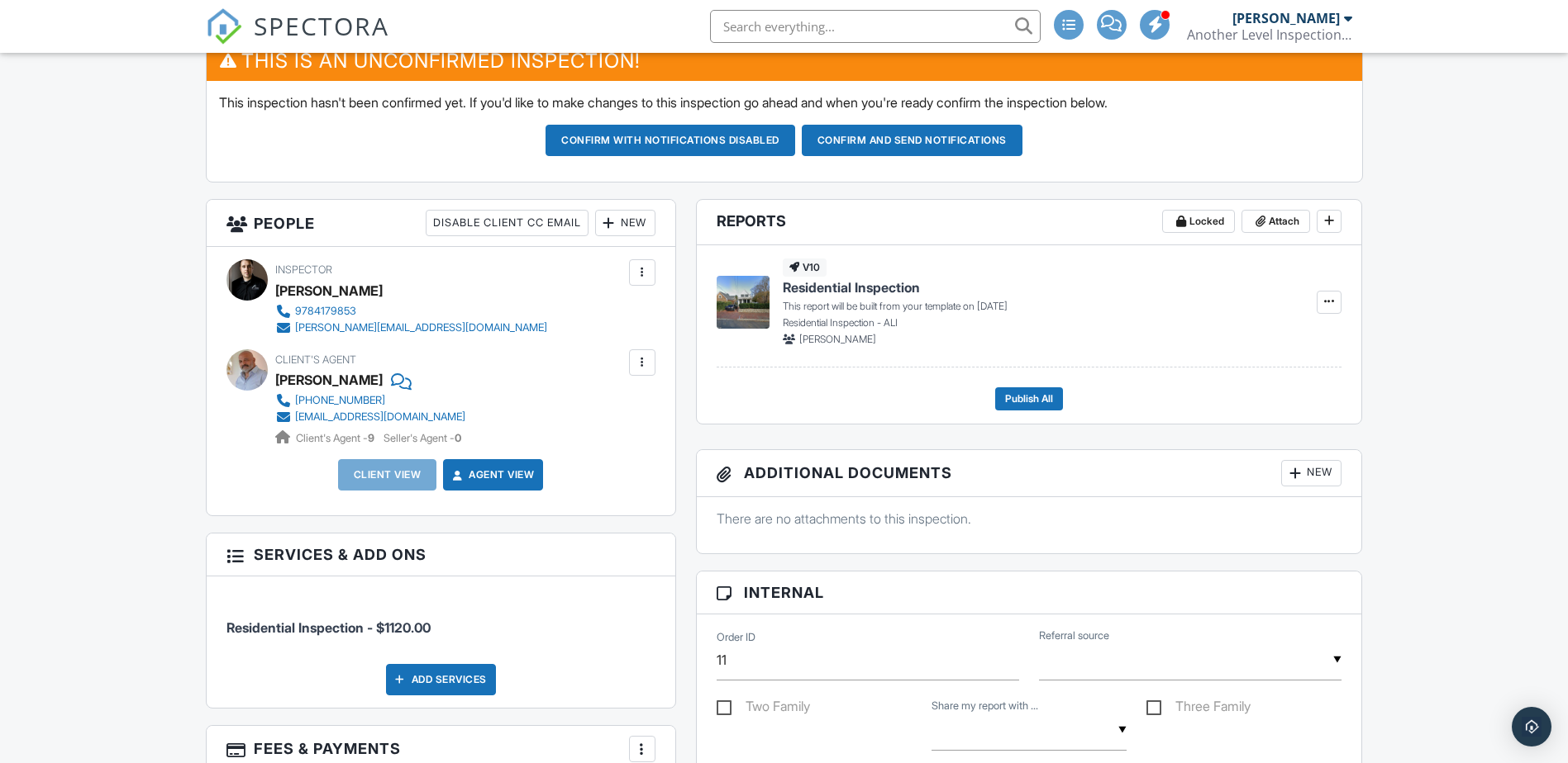
click at [639, 227] on div "New" at bounding box center [625, 222] width 60 height 27
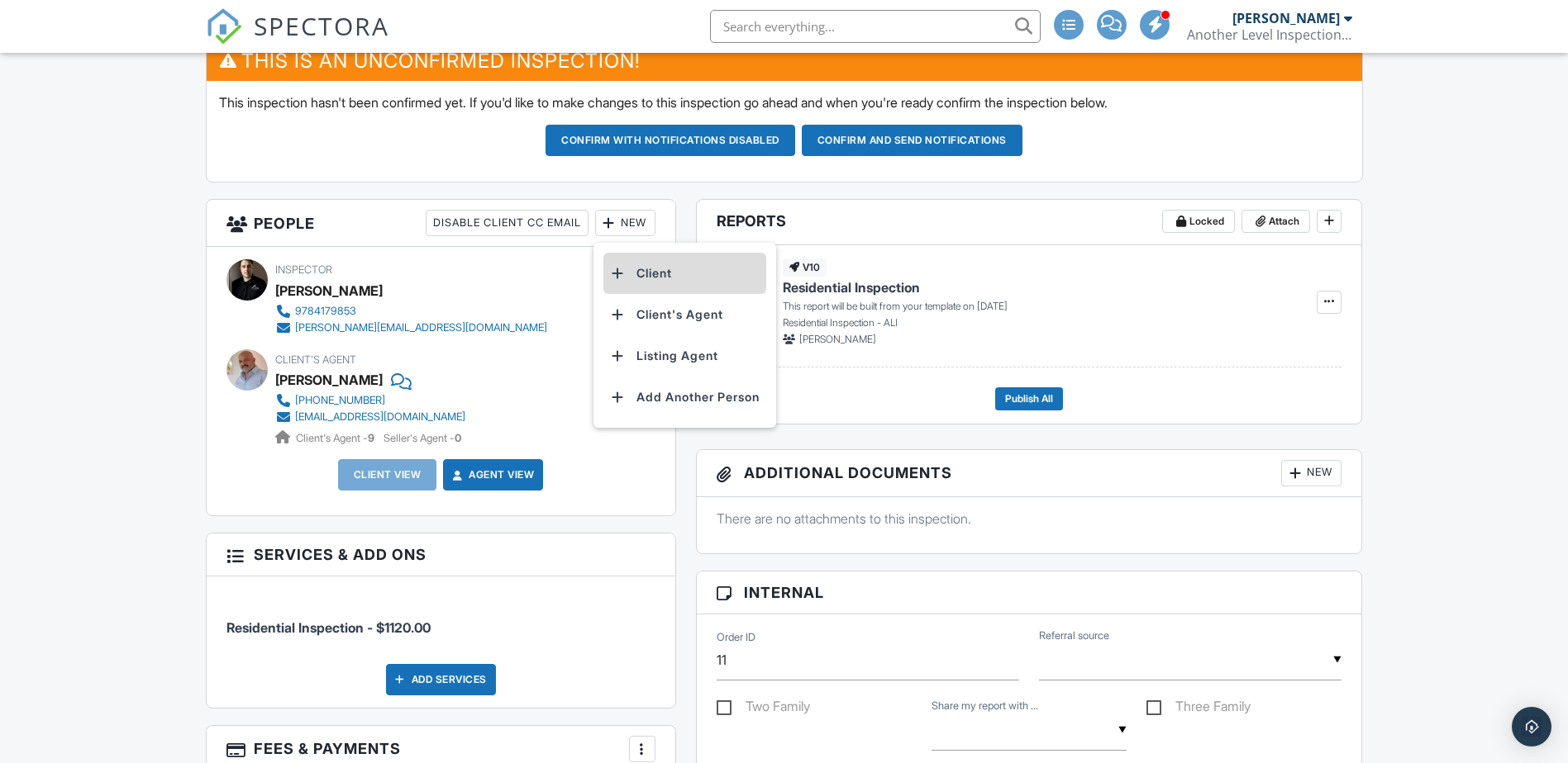
click at [643, 274] on li "Client" at bounding box center [685, 273] width 163 height 41
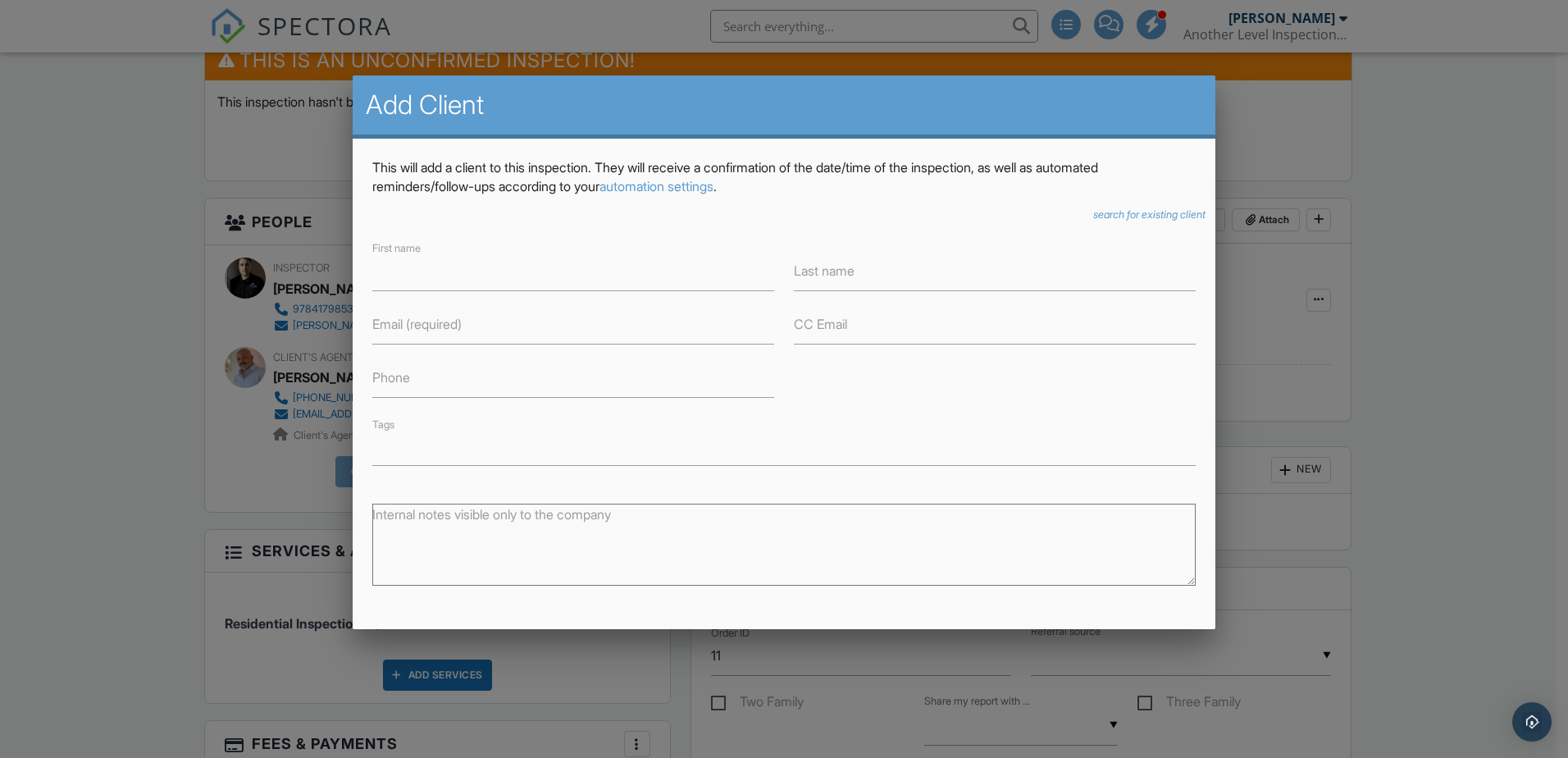
click at [511, 537] on textarea "Internal notes visible only to the company" at bounding box center [784, 544] width 824 height 82
paste textarea "[PERSON_NAME] <[PERSON_NAME][EMAIL_ADDRESS][PERSON_NAME][DOMAIN_NAME]>, [PERSON…"
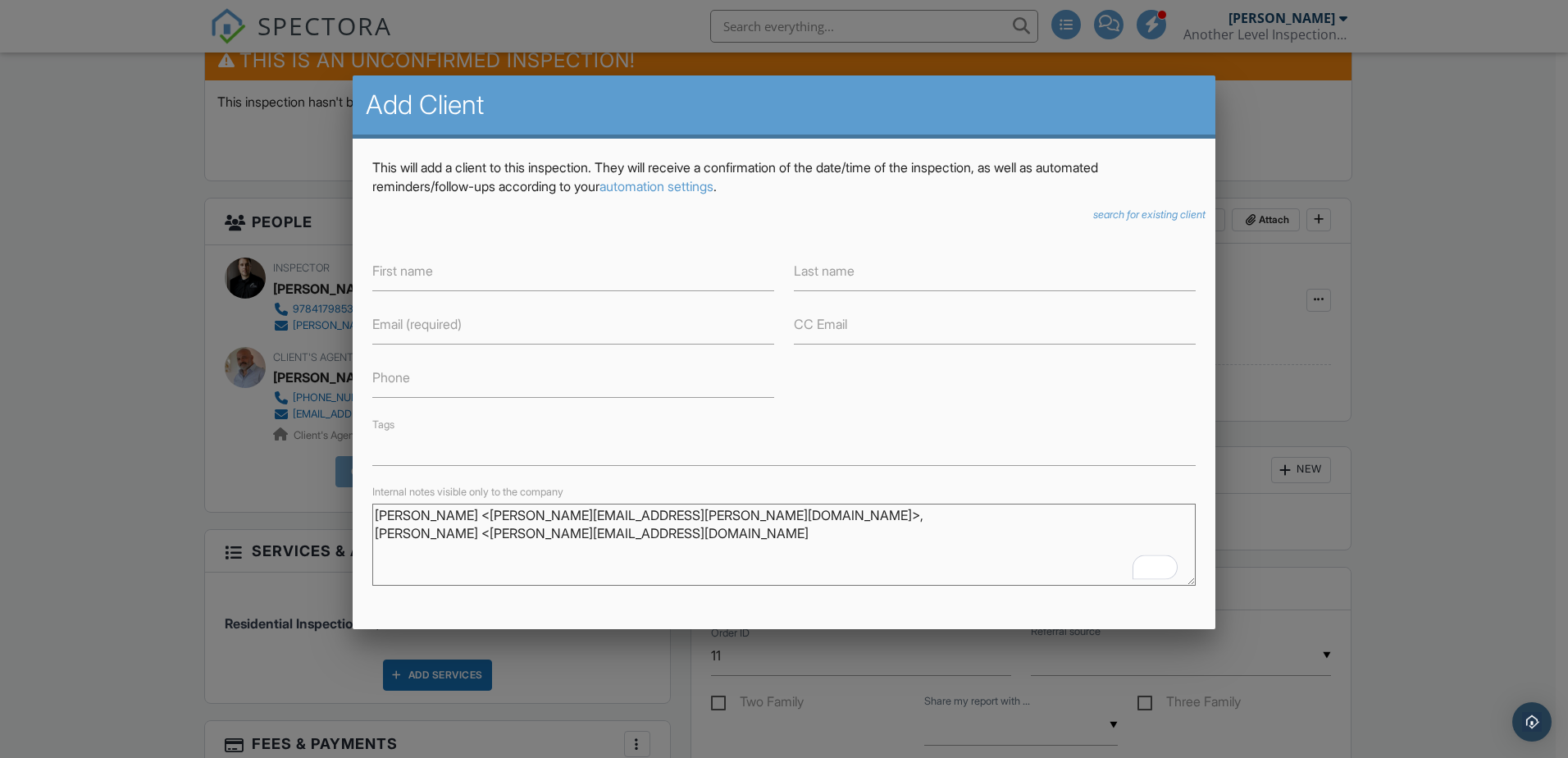
drag, startPoint x: 470, startPoint y: 514, endPoint x: 361, endPoint y: 512, distance: 109.0
click at [361, 512] on div "This will add a client to this inspection. They will receive a confirmation of …" at bounding box center [784, 474] width 863 height 670
type textarea "<[PERSON_NAME][EMAIL_ADDRESS][PERSON_NAME][DOMAIN_NAME]>, [PERSON_NAME] <[PERSO…"
click at [855, 265] on input "Last name" at bounding box center [995, 271] width 402 height 40
paste input "[PERSON_NAME]"
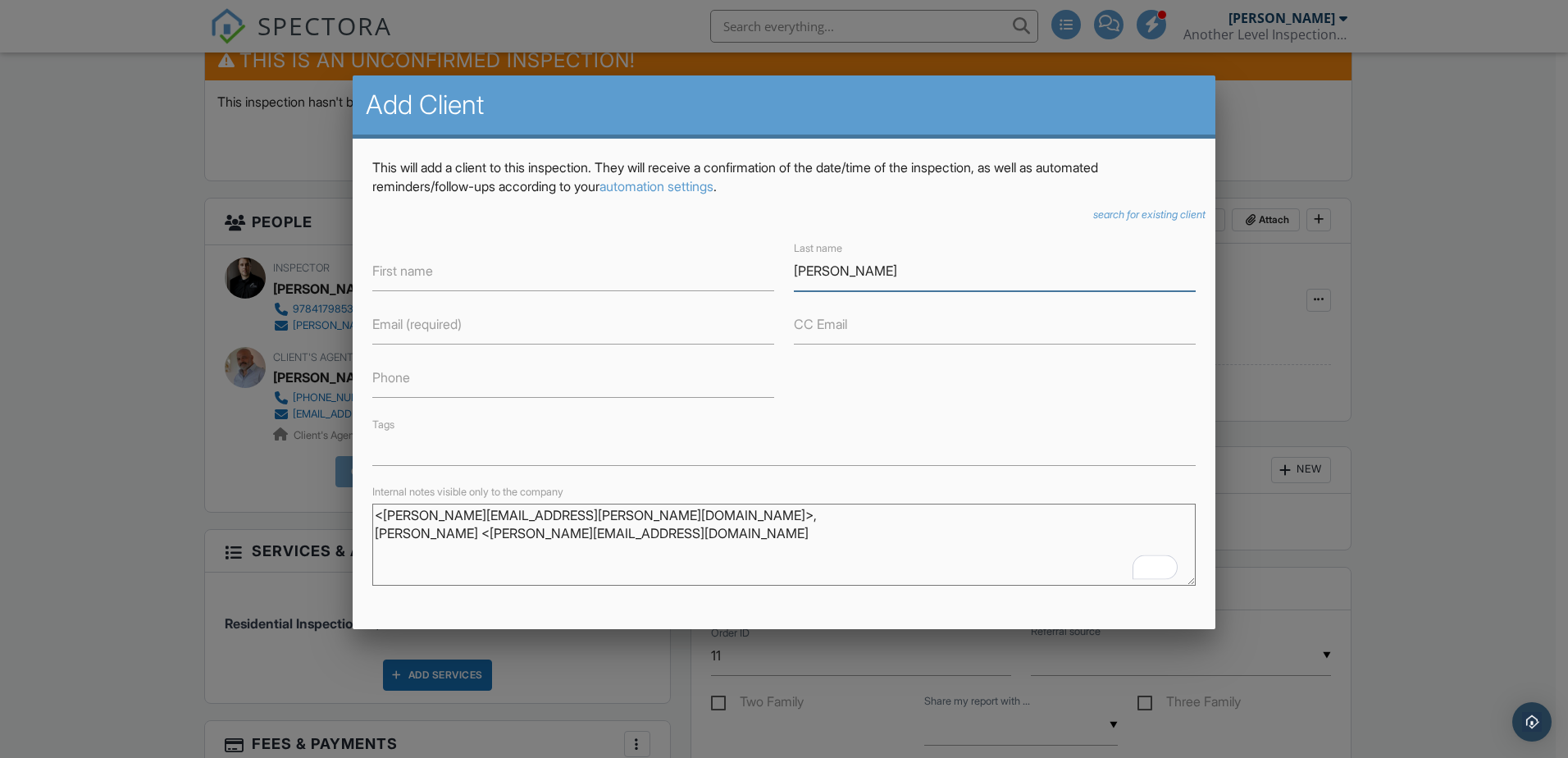
drag, startPoint x: 824, startPoint y: 274, endPoint x: 757, endPoint y: 274, distance: 67.0
click at [757, 274] on div "First name Last name Chris Thomajan Email (required) CC Email Phone Tags" at bounding box center [784, 352] width 843 height 227
type input "Thomajan"
click at [485, 275] on input "First name" at bounding box center [573, 271] width 402 height 40
type input "Chris"
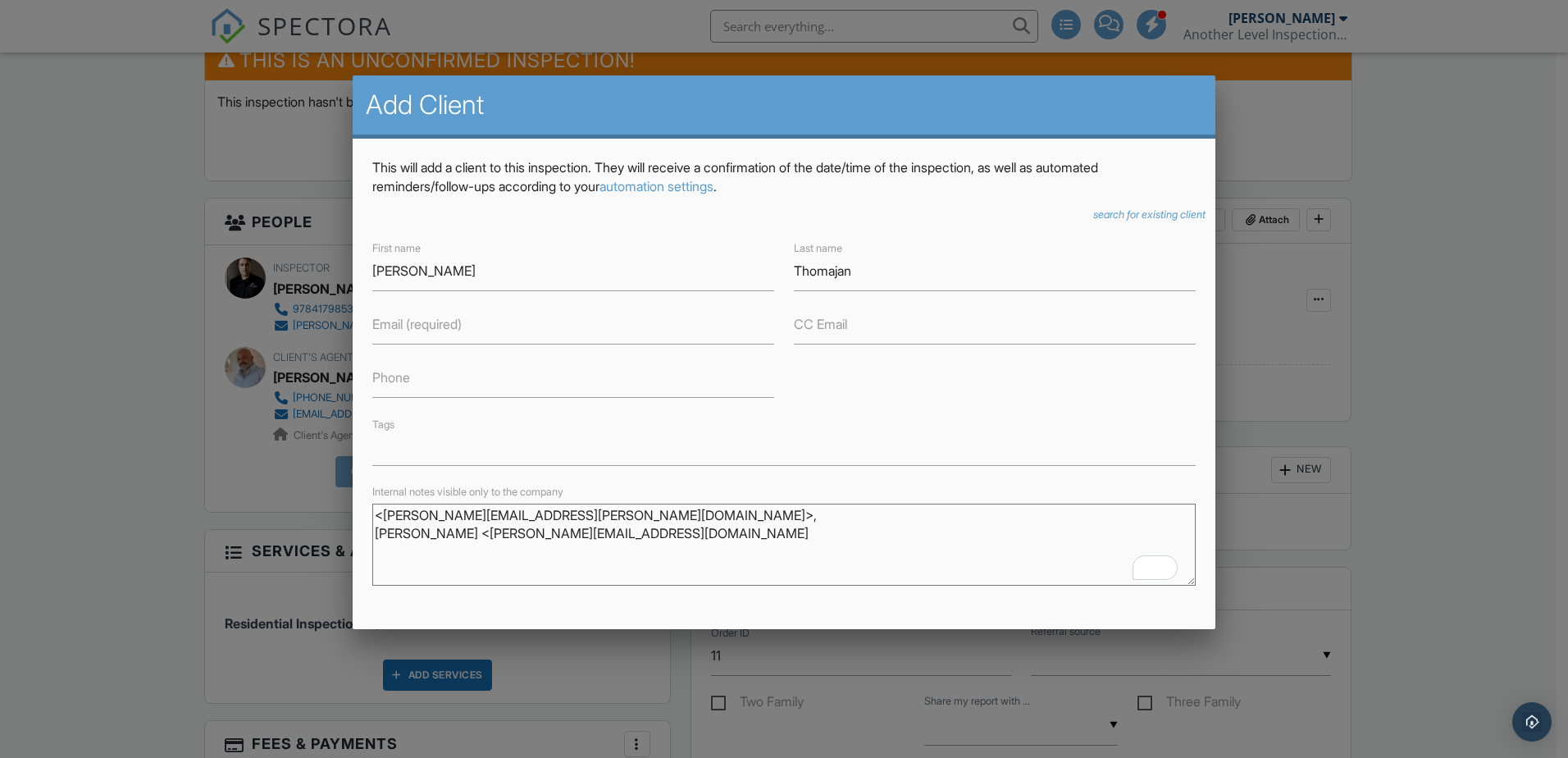
drag, startPoint x: 571, startPoint y: 514, endPoint x: 391, endPoint y: 522, distance: 180.2
click at [391, 522] on textarea "<chris.thomajan@techcxo.com>, Mary Thomajan Westcott <mary@westcottmercantile.c…" at bounding box center [784, 544] width 824 height 82
type textarea "<>, Mary Thomajan Westcott <mary@westcottmercantile.com"
click at [412, 332] on label "Email (required)" at bounding box center [417, 324] width 89 height 18
click at [412, 332] on input "Email (required)" at bounding box center [573, 324] width 402 height 40
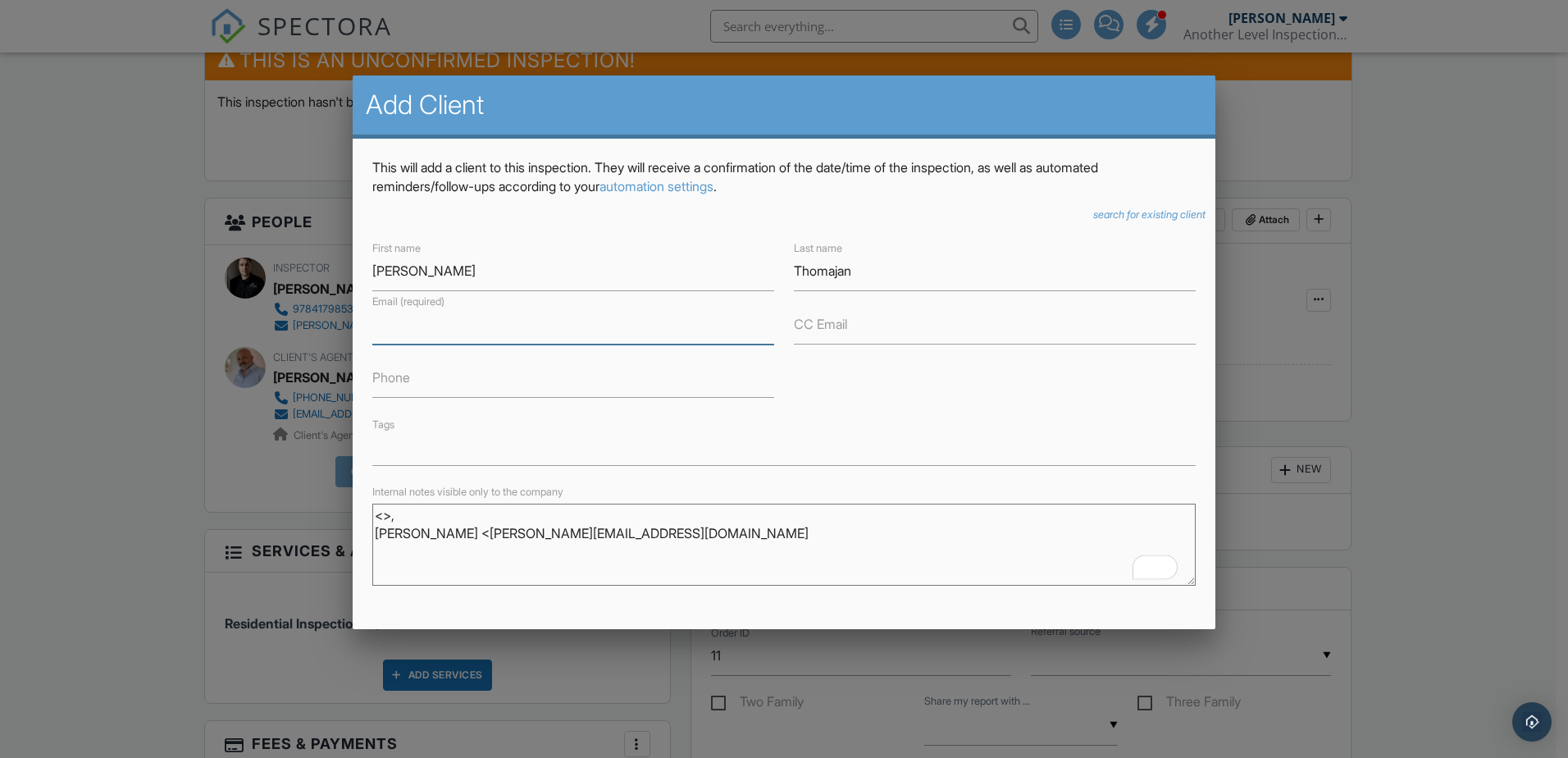
paste input "[PERSON_NAME][EMAIL_ADDRESS][PERSON_NAME][DOMAIN_NAME]"
type input "[PERSON_NAME][EMAIL_ADDRESS][PERSON_NAME][DOMAIN_NAME]"
drag, startPoint x: 458, startPoint y: 515, endPoint x: 310, endPoint y: 524, distance: 148.3
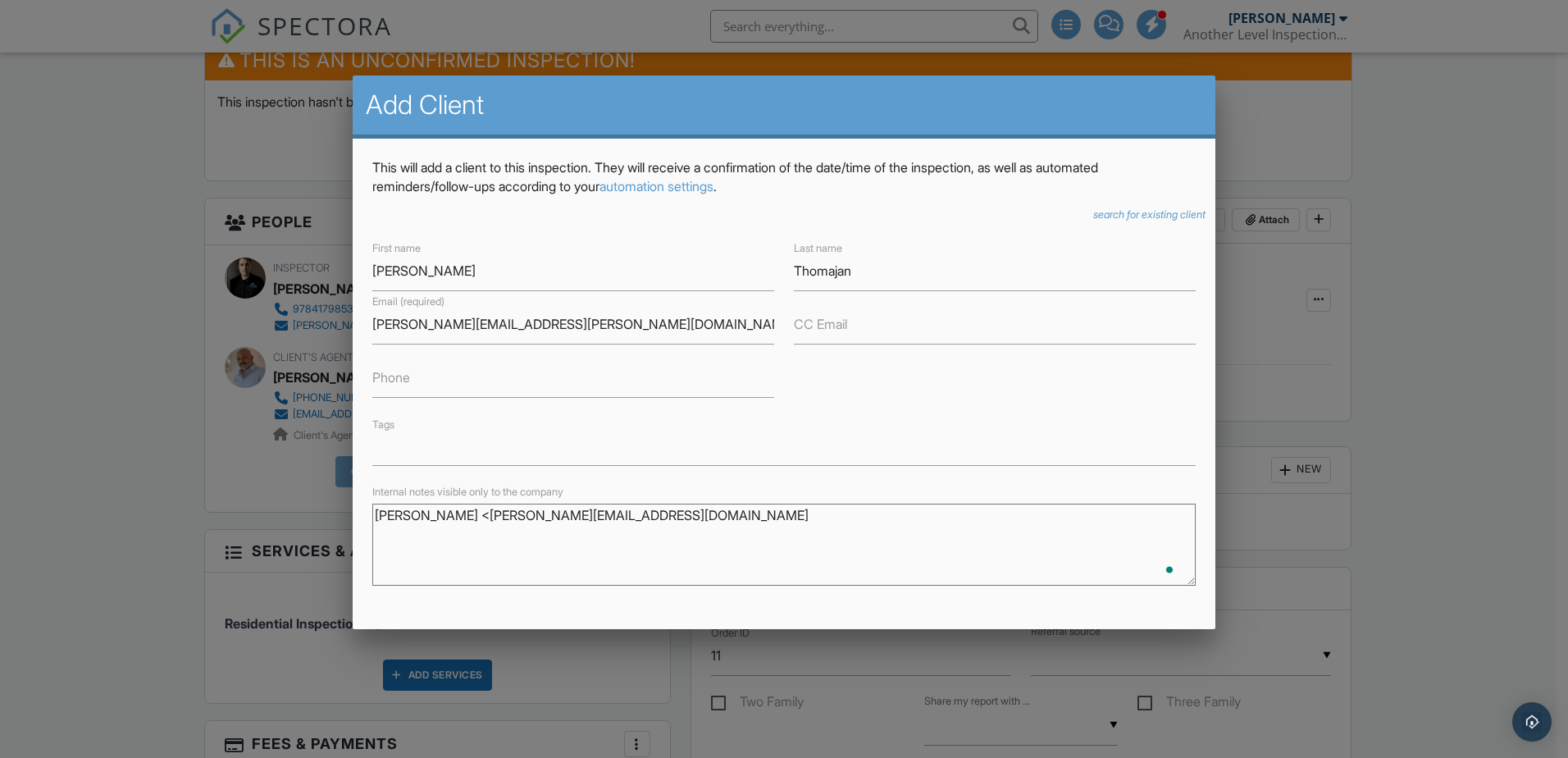
type textarea "[PERSON_NAME] <[PERSON_NAME][EMAIL_ADDRESS][DOMAIN_NAME]"
click at [466, 514] on textarea "[PERSON_NAME] <[PERSON_NAME][EMAIL_ADDRESS][DOMAIN_NAME]" at bounding box center [784, 544] width 824 height 82
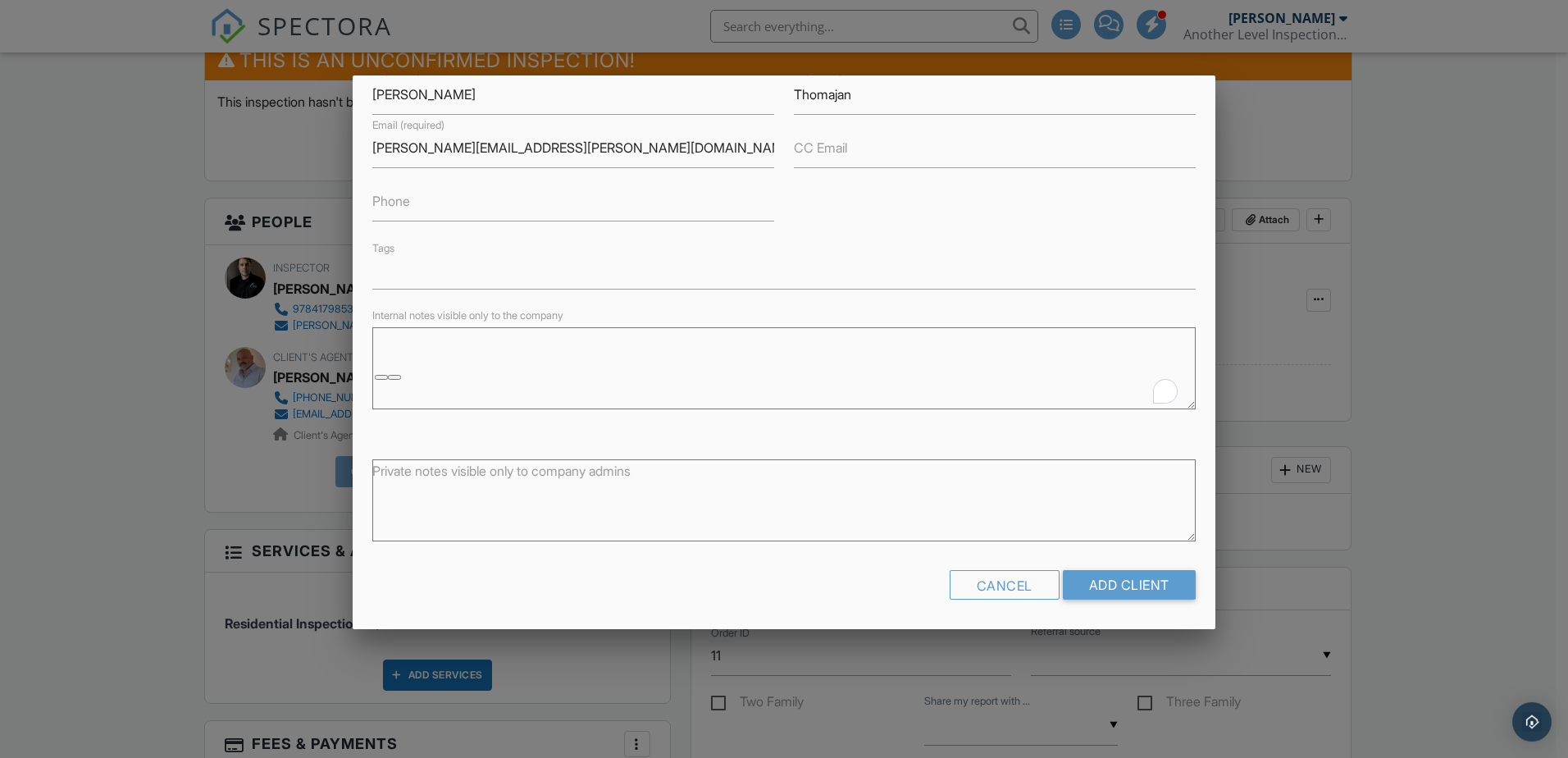
scroll to position [179, 0]
click at [1087, 572] on input "Add Client" at bounding box center [1129, 583] width 133 height 30
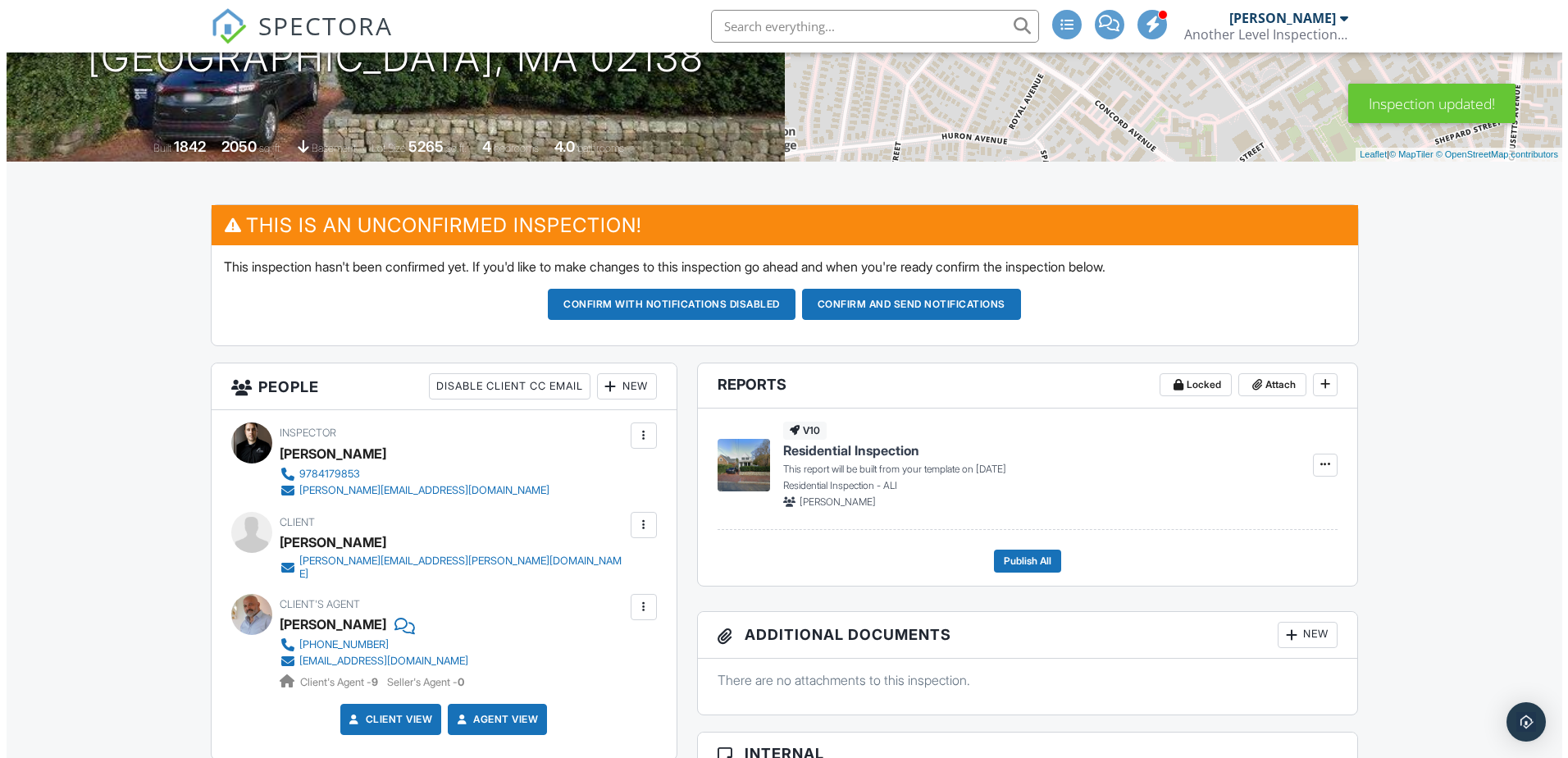
scroll to position [328, 0]
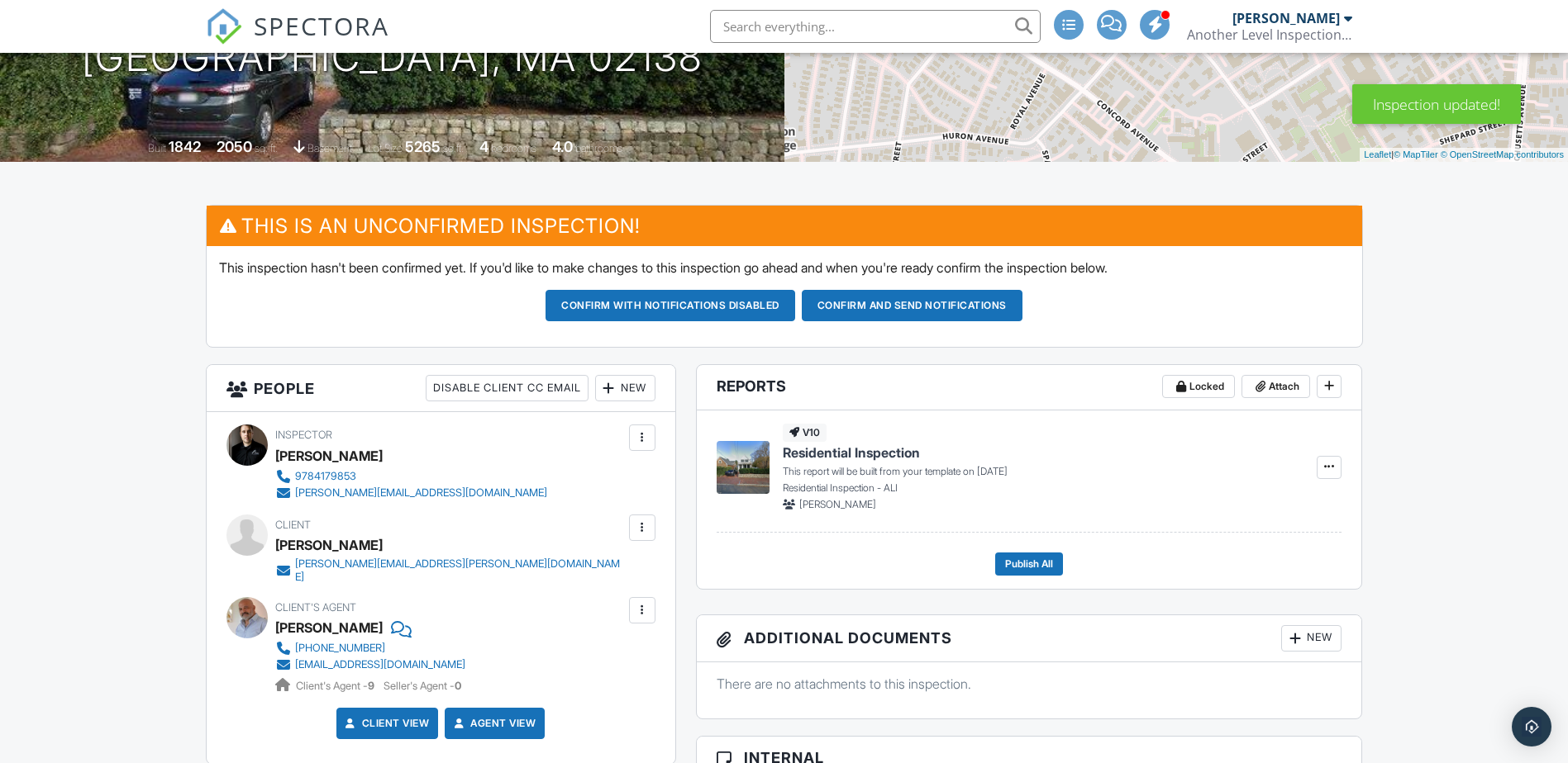
click at [628, 389] on div "New" at bounding box center [625, 388] width 60 height 27
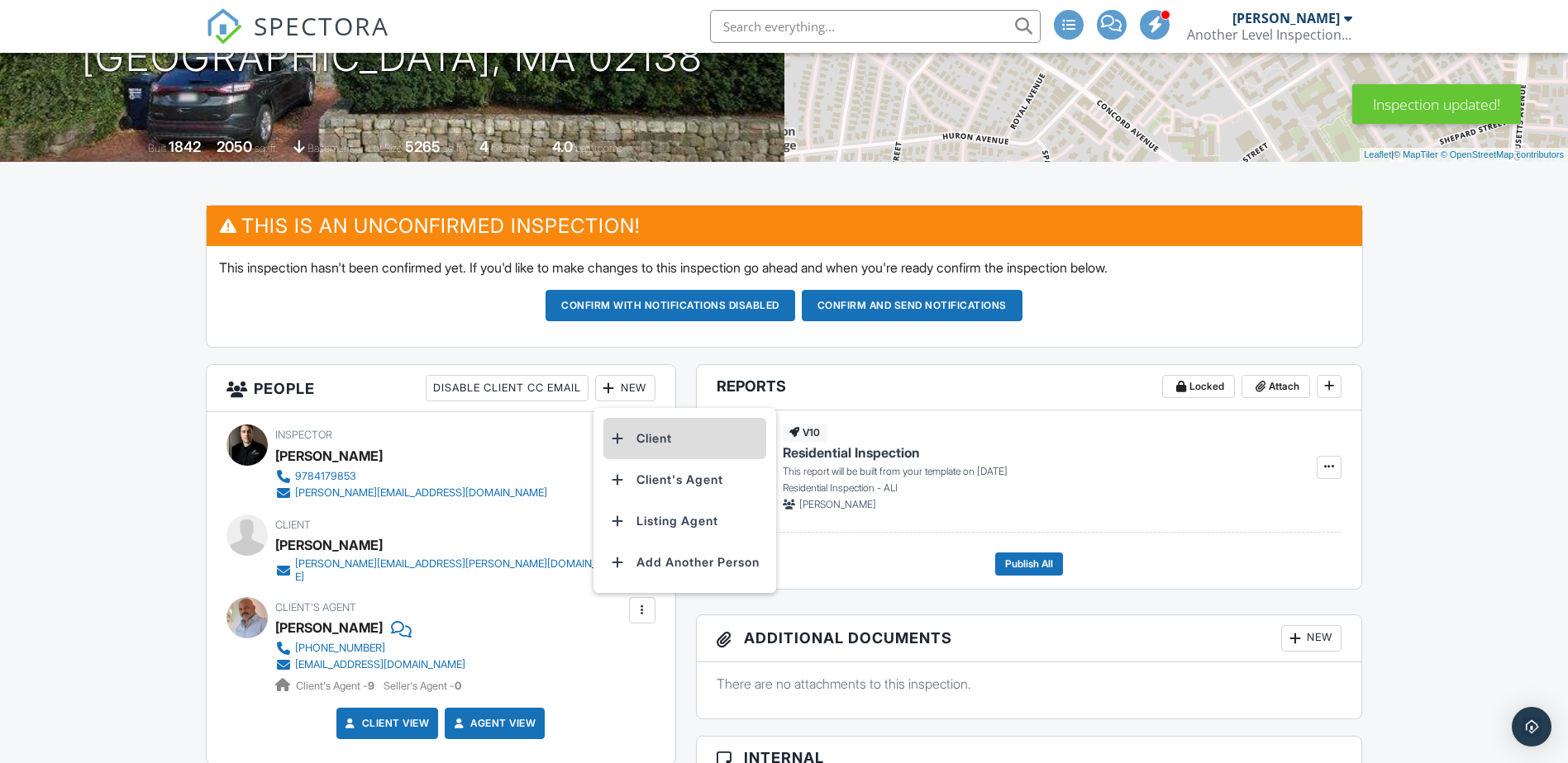
click at [645, 435] on li "Client" at bounding box center [685, 438] width 163 height 41
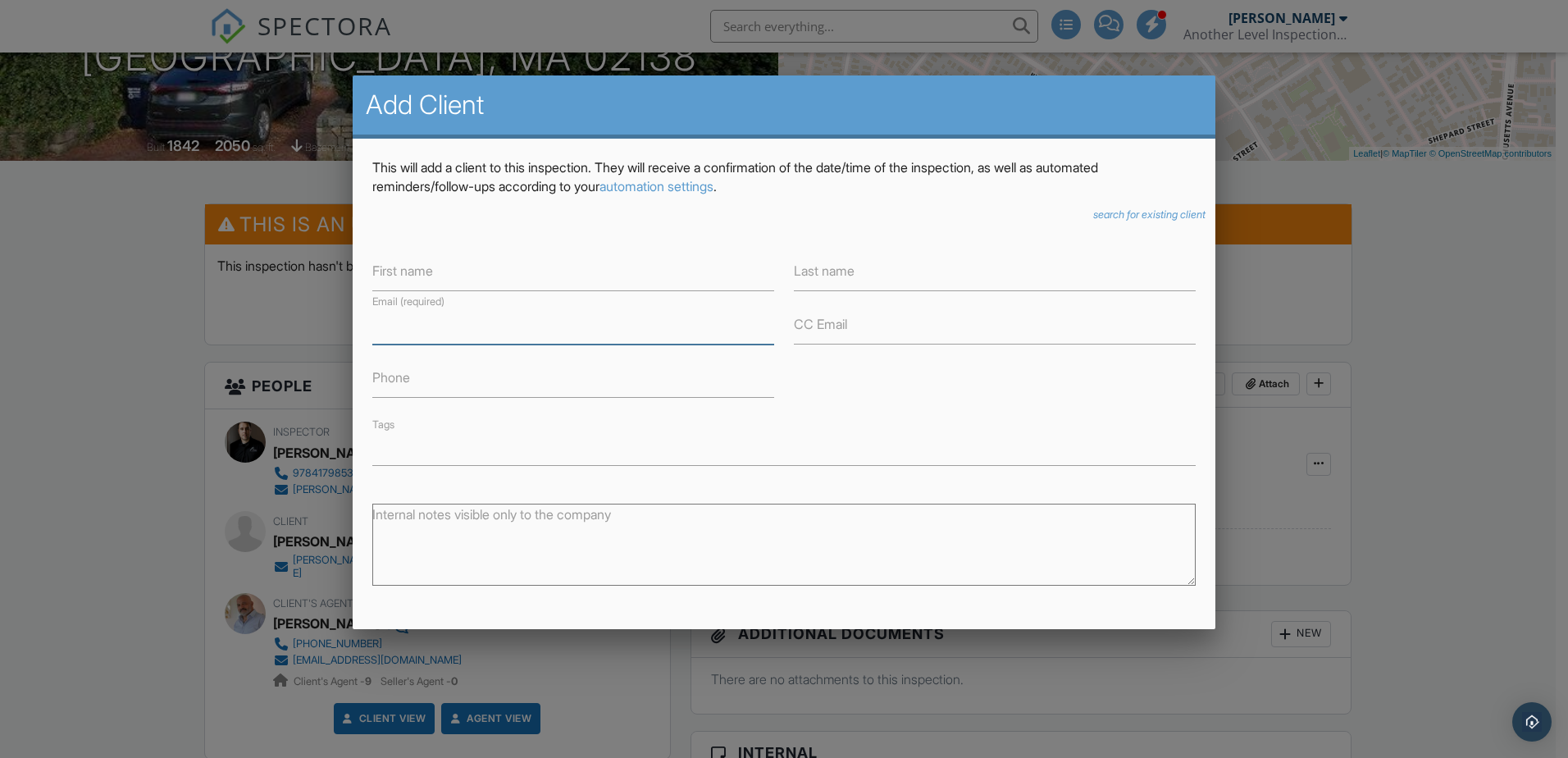
click at [484, 331] on input "Email (required)" at bounding box center [573, 324] width 402 height 40
paste input "Mary Thomajan Westcott <mary@westcottmercantile.com"
drag, startPoint x: 501, startPoint y: 323, endPoint x: 410, endPoint y: 320, distance: 91.0
click at [410, 320] on input "Mary Thomajan Westcott <mary@westcottmercantile.com" at bounding box center [573, 324] width 402 height 40
type input "Mary <mary@westcottmercantile.com"
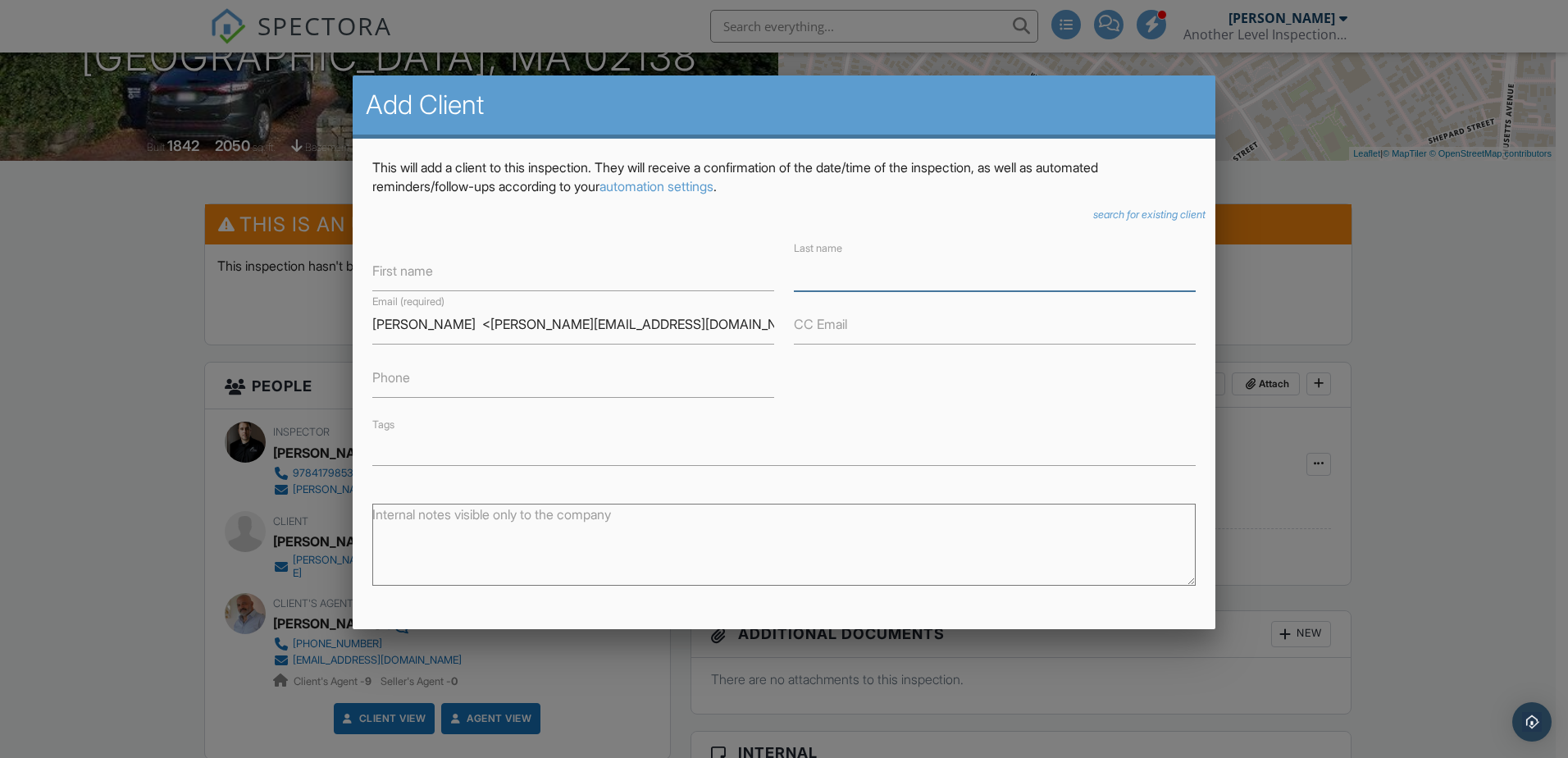
click at [880, 266] on input "Last name" at bounding box center [995, 271] width 402 height 40
paste input "Thomajan Westcott"
type input "Thomajan Westcott"
click at [453, 270] on input "First name" at bounding box center [573, 271] width 402 height 40
type input "Mary"
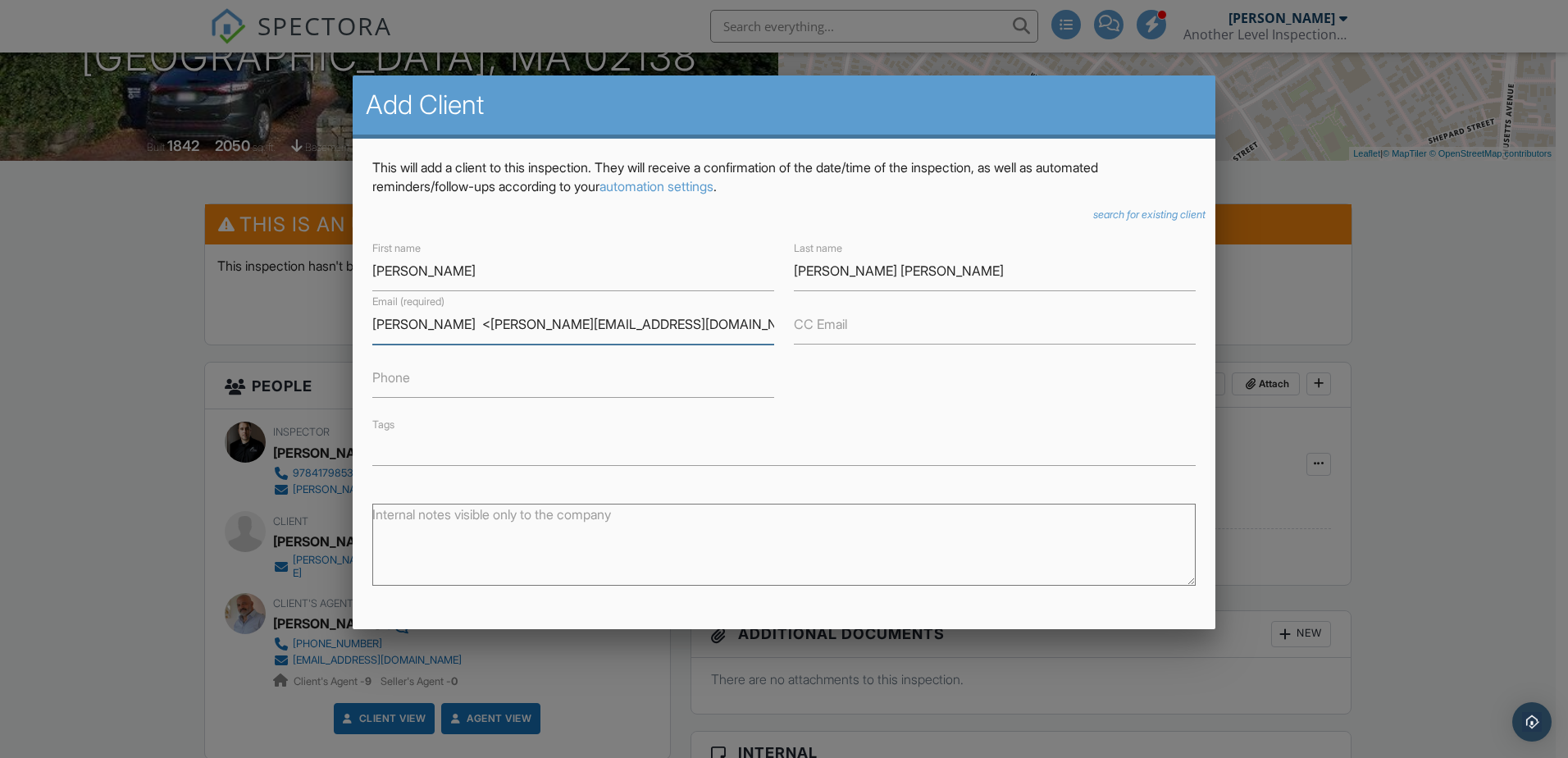
click at [391, 334] on input "Mary <mary@westcottmercantile.com" at bounding box center [573, 324] width 402 height 40
drag, startPoint x: 417, startPoint y: 321, endPoint x: 241, endPoint y: 322, distance: 176.0
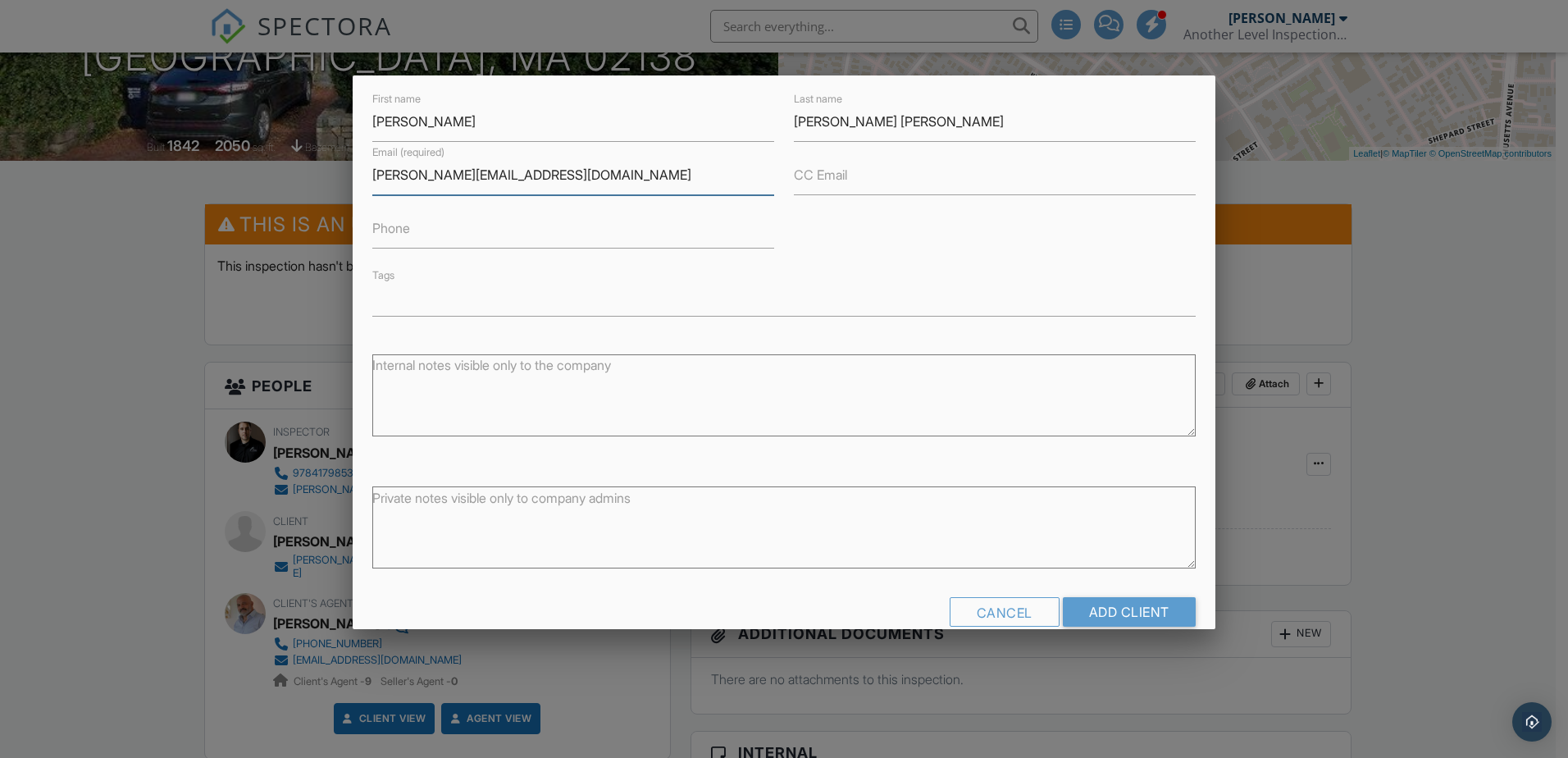
scroll to position [179, 0]
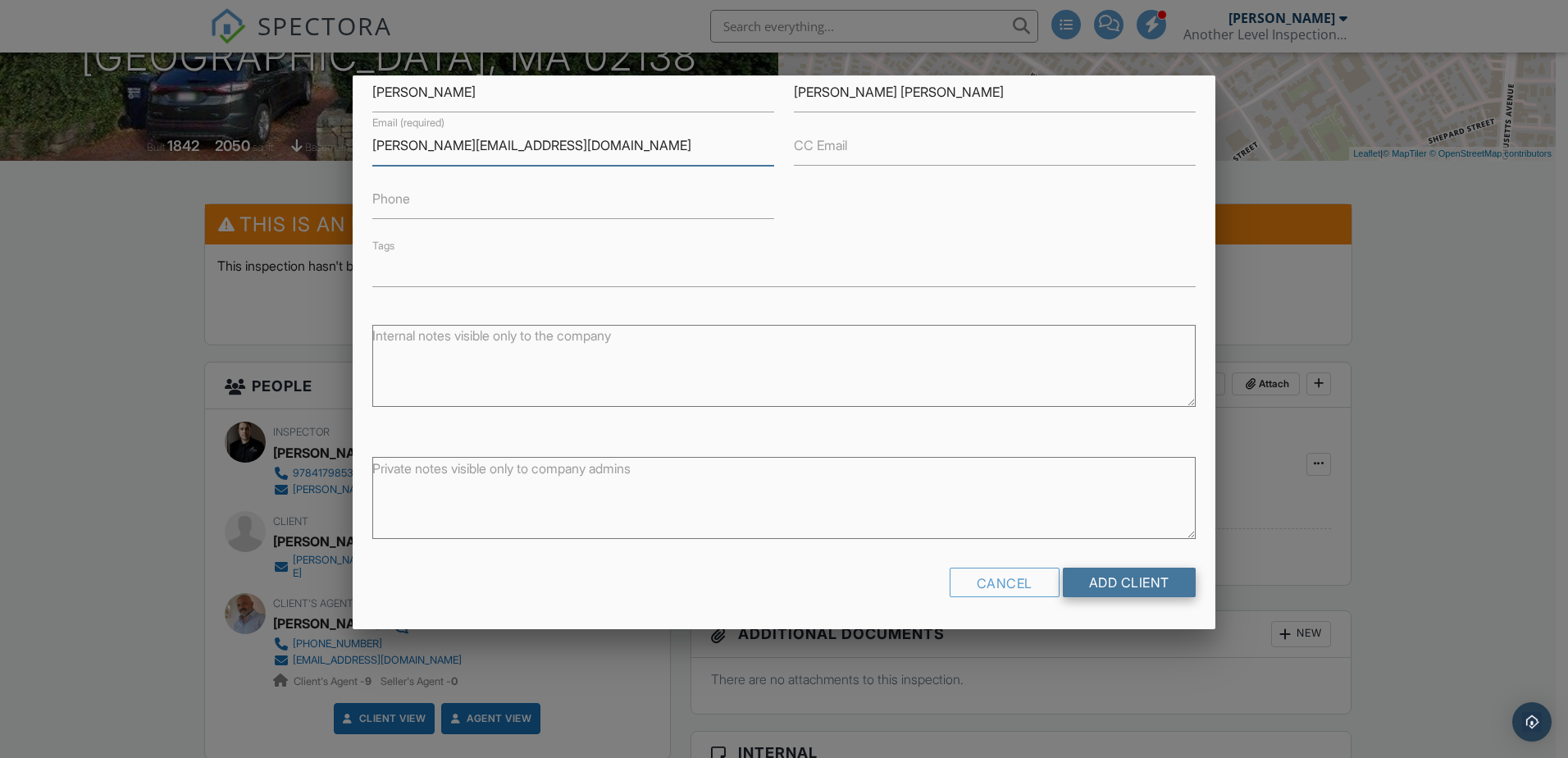
type input "mary@westcottmercantile.com"
click at [1087, 583] on input "Add Client" at bounding box center [1129, 583] width 133 height 30
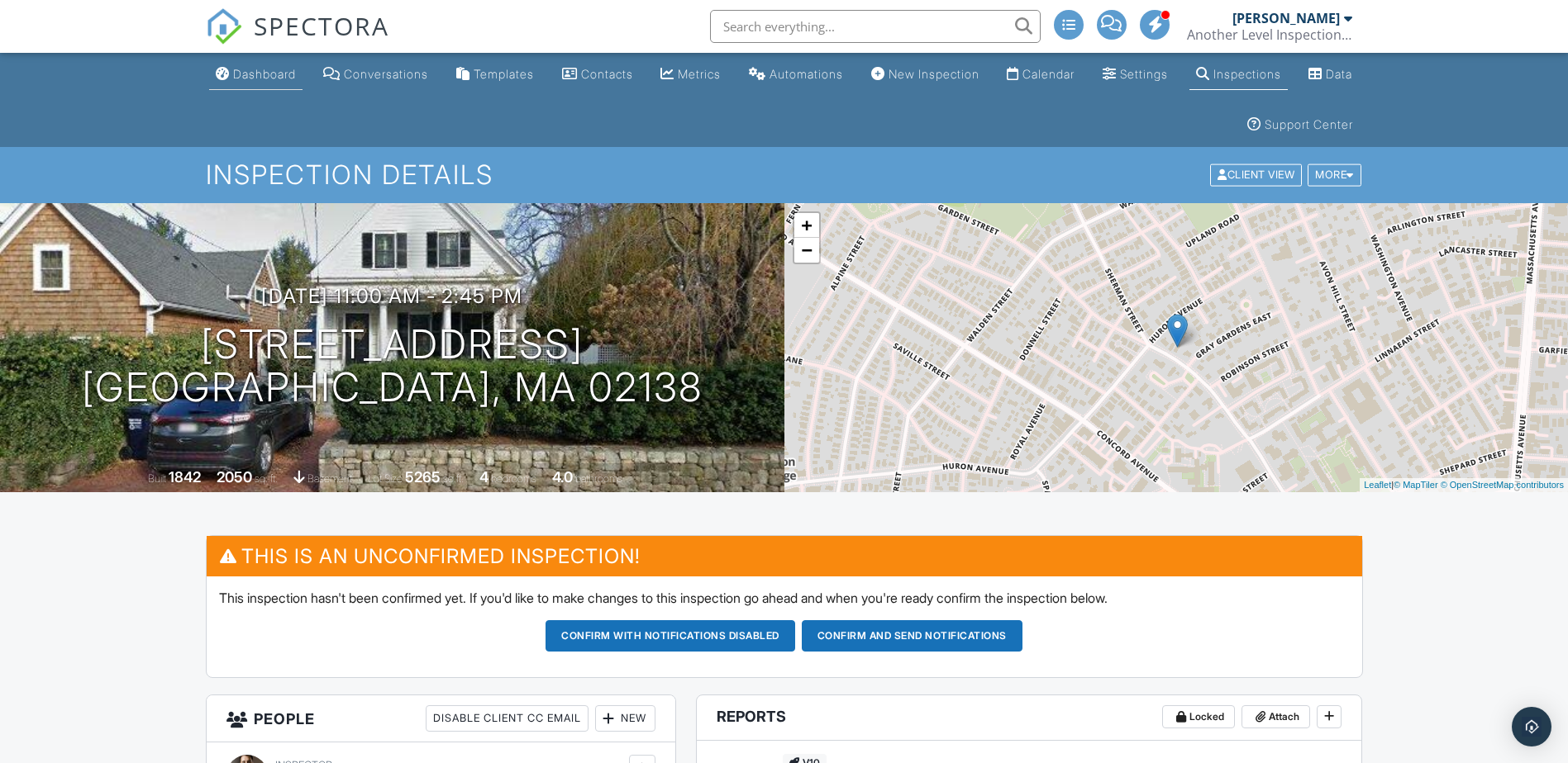
click at [237, 68] on div "Dashboard" at bounding box center [265, 73] width 63 height 14
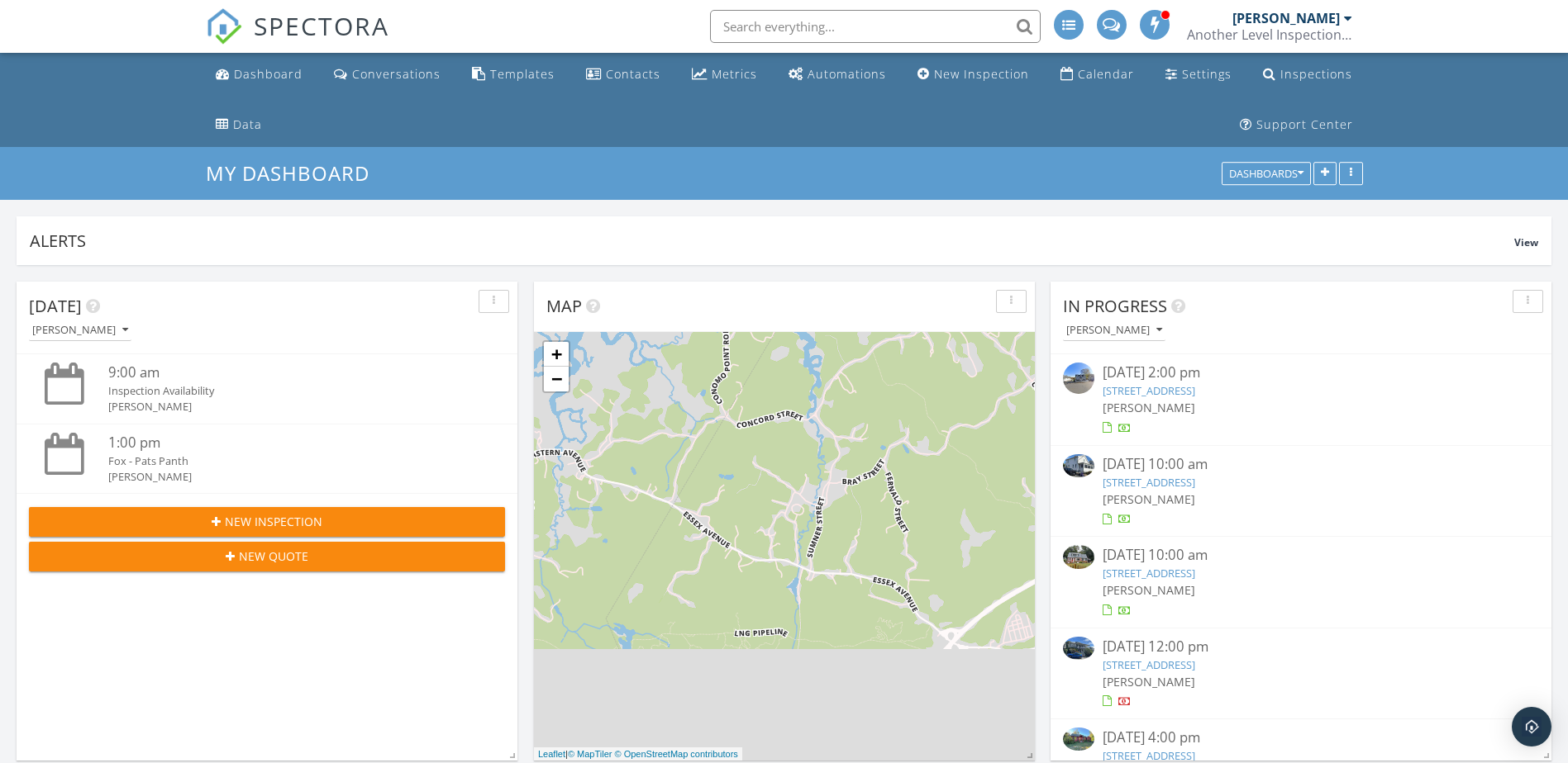
scroll to position [48, 0]
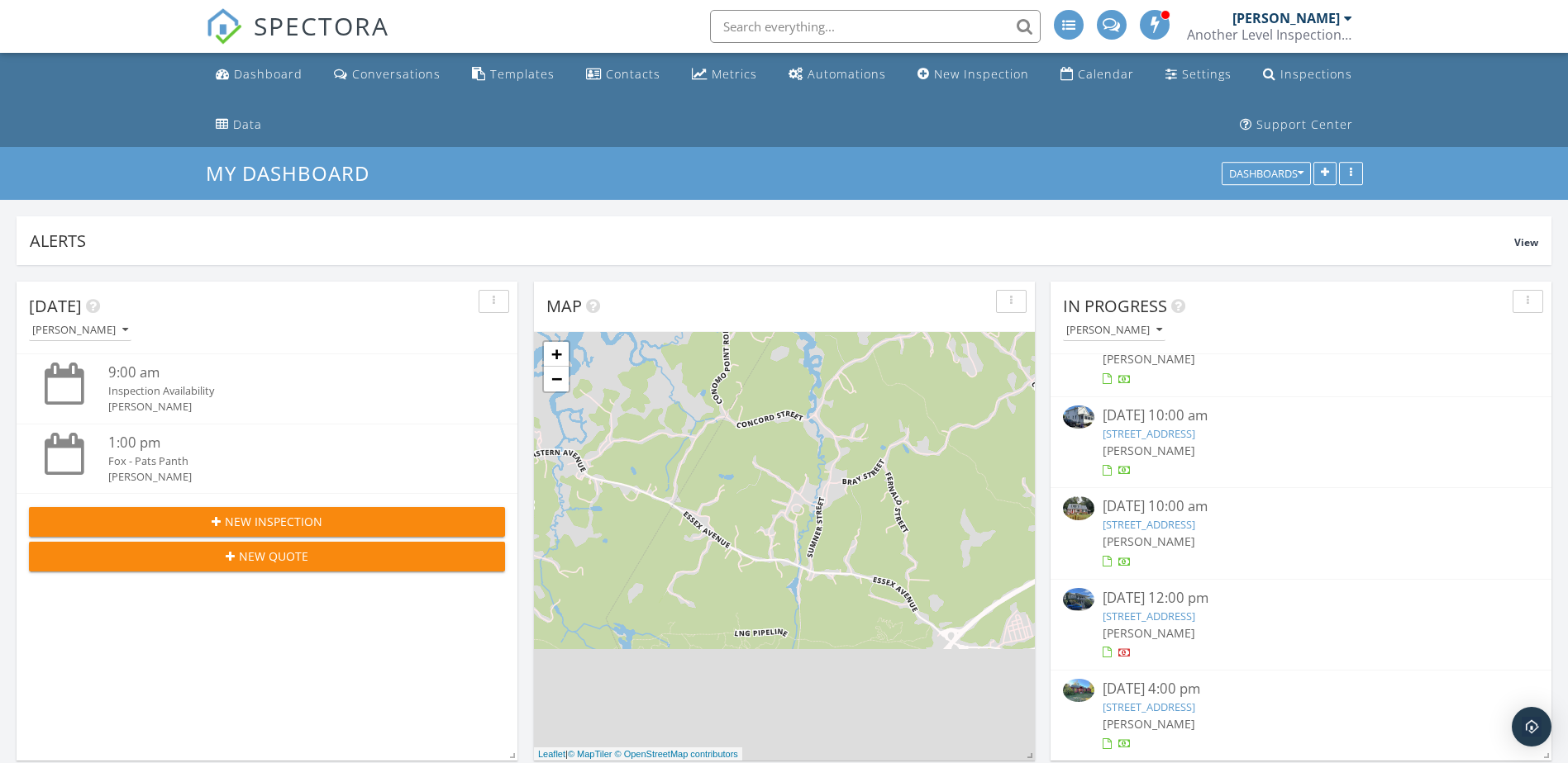
click at [1153, 535] on span "[PERSON_NAME]" at bounding box center [1149, 541] width 92 height 16
